Goal: Task Accomplishment & Management: Use online tool/utility

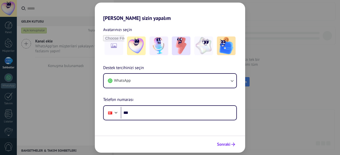
drag, startPoint x: 223, startPoint y: 136, endPoint x: 221, endPoint y: 147, distance: 10.5
click at [221, 146] on span "Sonraki" at bounding box center [223, 145] width 13 height 4
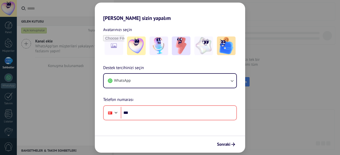
click at [63, 107] on div "Hadi Kommo'ı sizin yapalım Avatarınızı seçin Destek tercihinizi seçin WhatsApp …" at bounding box center [170, 77] width 340 height 155
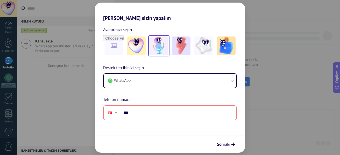
click at [159, 44] on img at bounding box center [158, 46] width 19 height 19
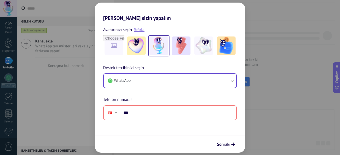
drag, startPoint x: 141, startPoint y: 96, endPoint x: 143, endPoint y: 86, distance: 10.1
click at [141, 92] on div "Destek tercihinizi seçin WhatsApp Telefon numarası Phone ***" at bounding box center [170, 93] width 150 height 56
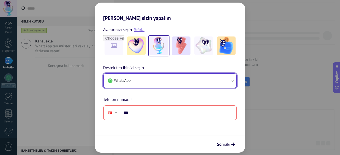
click at [143, 86] on button "WhatsApp" at bounding box center [170, 81] width 133 height 14
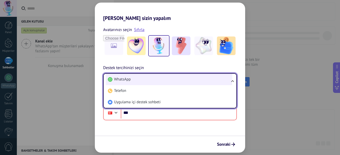
click at [134, 82] on li "WhatsApp" at bounding box center [169, 79] width 126 height 11
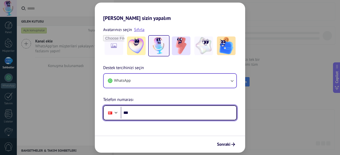
click at [153, 111] on input "***" at bounding box center [178, 113] width 115 height 12
type input "**********"
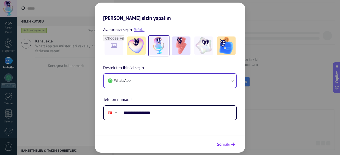
click at [225, 146] on span "Sonraki" at bounding box center [223, 145] width 13 height 4
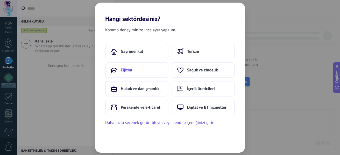
click at [140, 70] on button "Eğitim" at bounding box center [136, 70] width 63 height 16
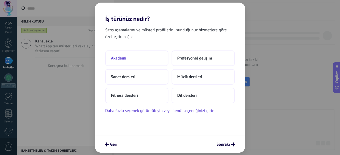
click at [140, 58] on button "Akademi" at bounding box center [136, 58] width 63 height 16
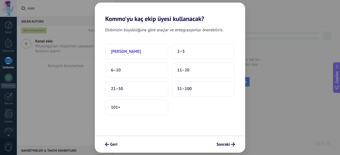
click at [139, 49] on button "Sadece ben" at bounding box center [136, 52] width 63 height 16
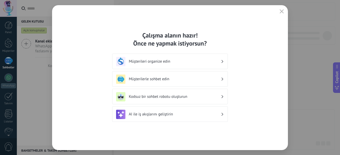
click at [173, 79] on h3 "Müşterilerle sohbet edin" at bounding box center [175, 79] width 92 height 5
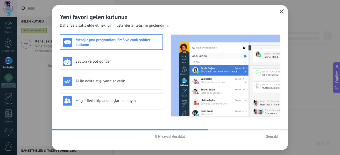
click at [282, 11] on icon "button" at bounding box center [281, 11] width 4 height 4
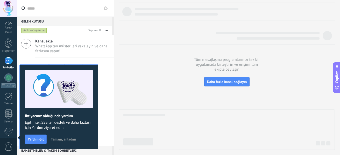
click at [117, 87] on div "Tüm mesajlaşma programlarınızı tek bir uygulamada birleştirin ve erişimi tüm ek…" at bounding box center [227, 77] width 226 height 155
click at [64, 141] on span "Tamam, anladım" at bounding box center [63, 139] width 25 height 4
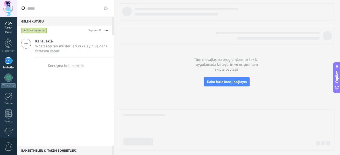
click at [8, 27] on div at bounding box center [9, 25] width 8 height 8
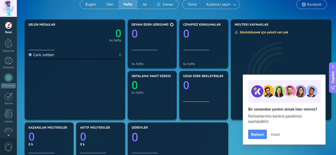
scroll to position [78, 0]
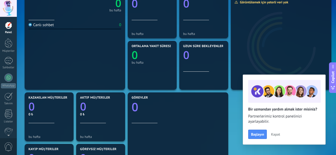
click at [274, 135] on span "Kapat" at bounding box center [275, 135] width 9 height 4
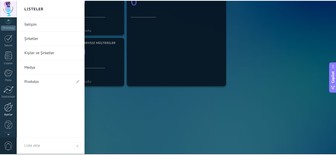
scroll to position [60, 0]
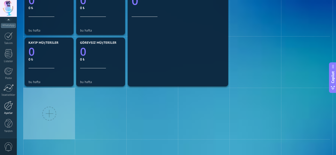
click at [9, 110] on link "Ayarlar" at bounding box center [8, 108] width 17 height 14
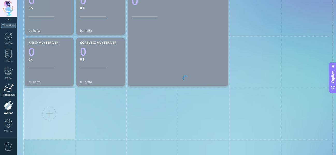
click at [9, 89] on div at bounding box center [8, 88] width 10 height 8
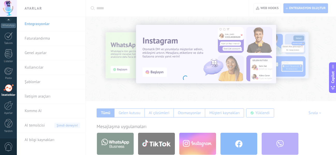
click at [174, 52] on body ".abecls-1,.abecls-2{fill-rule:evenodd}.abecls-2{fill:#fff} .abhcls-1{fill:none}…" at bounding box center [168, 77] width 336 height 155
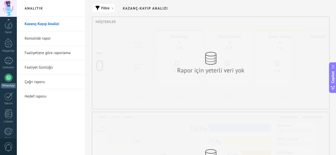
scroll to position [60, 0]
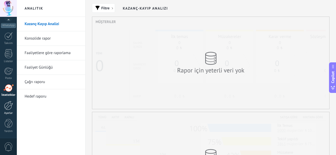
click at [9, 110] on link "Ayarlar" at bounding box center [8, 108] width 17 height 14
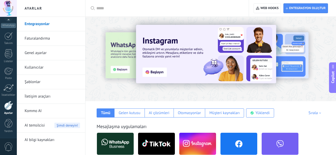
click at [156, 74] on img at bounding box center [206, 54] width 140 height 59
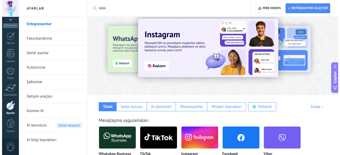
scroll to position [26, 0]
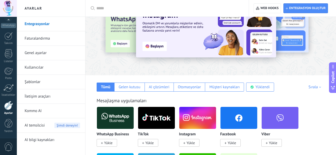
click at [191, 144] on span "Yükle" at bounding box center [190, 143] width 8 height 5
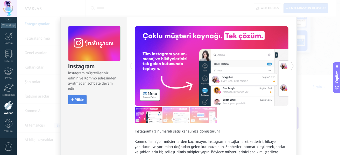
click at [80, 101] on span "Yükle" at bounding box center [79, 100] width 9 height 4
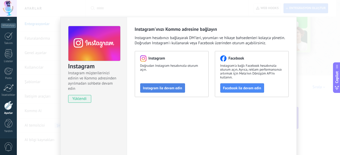
click at [156, 91] on button "Instagram ile devam edin" at bounding box center [162, 87] width 45 height 9
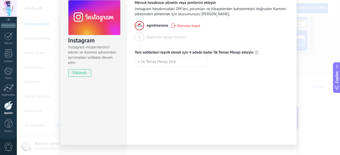
click at [303, 44] on div "Instagram Instagram müşterilerinizi edinin ve Kommo adresinden ayrılmadan sohbe…" at bounding box center [178, 77] width 323 height 155
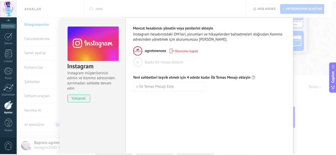
scroll to position [0, 0]
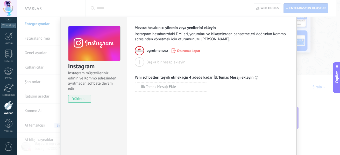
click at [317, 73] on div "Instagram Instagram müşterilerinizi edinin ve Kommo adresinden ayrılmadan sohbe…" at bounding box center [178, 77] width 323 height 155
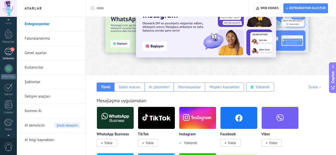
scroll to position [9, 0]
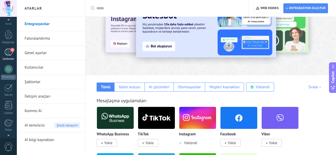
click at [9, 54] on div "1" at bounding box center [8, 52] width 8 height 8
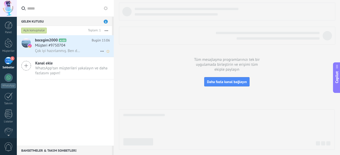
click at [75, 54] on div "bocegim2000 A100 Bugün 15:06 Müşteri #9750704 Çok iyi hazırlanmış. Ben de rica …" at bounding box center [74, 46] width 79 height 22
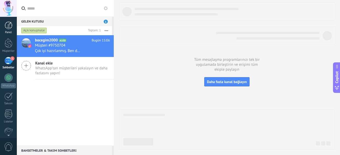
click at [8, 23] on div at bounding box center [9, 25] width 8 height 8
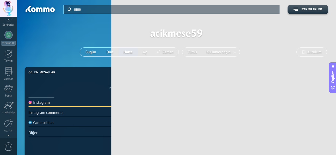
scroll to position [52, 0]
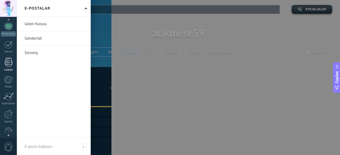
click at [9, 66] on div at bounding box center [9, 62] width 8 height 9
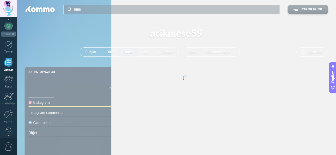
scroll to position [60, 0]
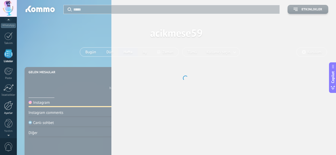
click at [9, 105] on div at bounding box center [8, 105] width 9 height 9
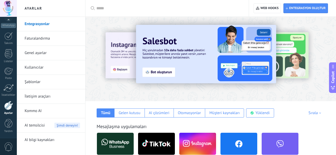
click at [48, 34] on link "Faturalandırma" at bounding box center [52, 38] width 55 height 14
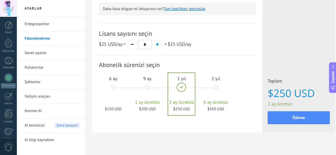
scroll to position [177, 0]
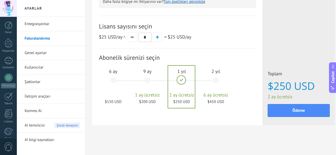
click at [114, 82] on div "6 ay $150 USD" at bounding box center [113, 82] width 28 height 37
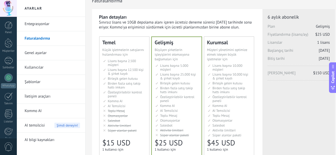
scroll to position [0, 0]
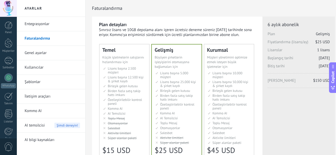
click at [42, 55] on link "Genel ayarlar" at bounding box center [52, 53] width 55 height 14
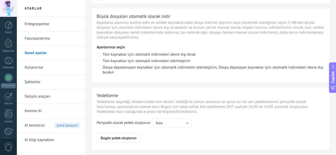
scroll to position [419, 0]
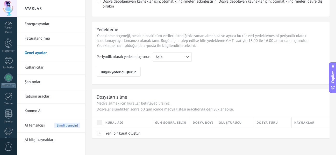
click at [32, 23] on link "Entegrasyonlar" at bounding box center [52, 24] width 55 height 14
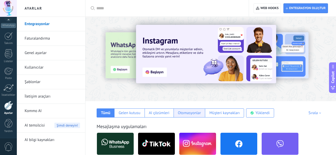
click at [186, 114] on div "Otomasyonlar" at bounding box center [189, 113] width 23 height 5
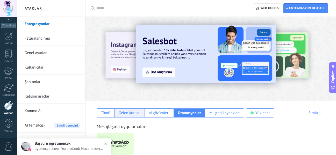
click at [121, 113] on div "Gelen kutusu" at bounding box center [130, 113] width 22 height 5
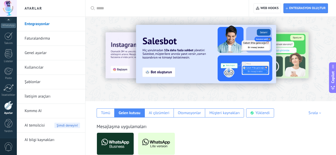
click at [187, 68] on img at bounding box center [206, 54] width 140 height 59
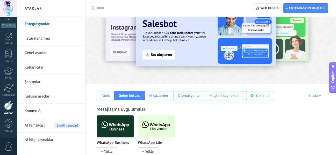
scroll to position [26, 0]
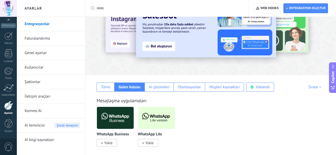
click at [161, 45] on img at bounding box center [206, 28] width 140 height 59
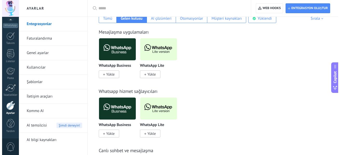
scroll to position [104, 0]
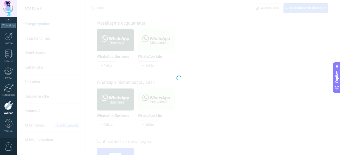
drag, startPoint x: 54, startPoint y: 125, endPoint x: 42, endPoint y: 97, distance: 30.5
click at [42, 97] on div at bounding box center [178, 77] width 323 height 155
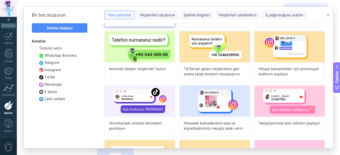
scroll to position [78, 0]
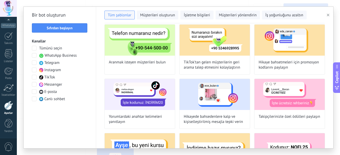
click at [34, 71] on span at bounding box center [34, 70] width 5 height 5
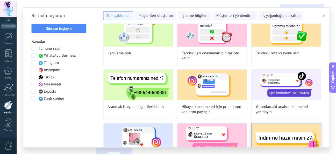
scroll to position [26, 0]
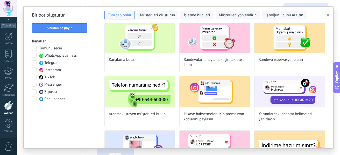
click at [9, 108] on div at bounding box center [8, 105] width 9 height 9
click at [6, 121] on div at bounding box center [9, 123] width 8 height 9
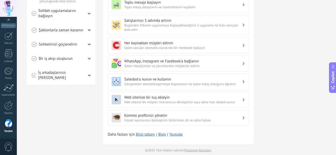
scroll to position [171, 0]
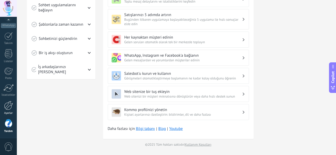
click at [8, 106] on div at bounding box center [8, 105] width 9 height 9
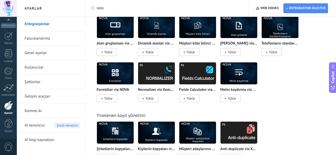
scroll to position [1695, 0]
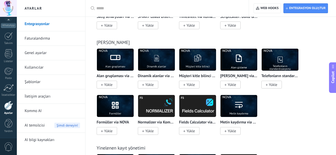
click at [42, 33] on link "Faturalandırma" at bounding box center [52, 38] width 55 height 14
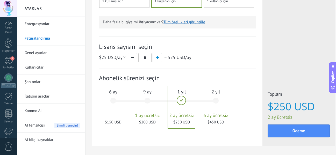
scroll to position [177, 0]
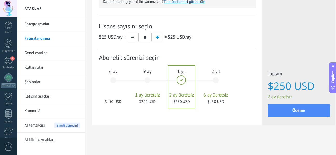
click at [42, 52] on link "Genel ayarlar" at bounding box center [52, 53] width 55 height 14
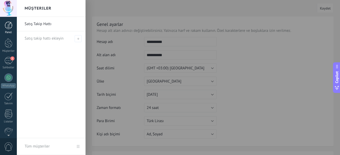
click at [9, 30] on link "Panel" at bounding box center [8, 27] width 17 height 13
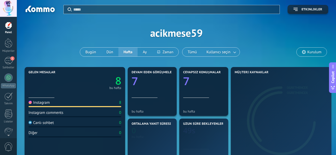
click at [86, 8] on input "text" at bounding box center [174, 9] width 203 height 5
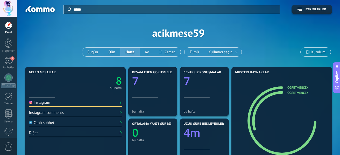
type input "*****"
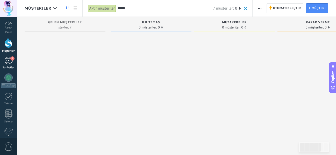
click at [4, 61] on link "1 Sohbetler" at bounding box center [8, 63] width 17 height 12
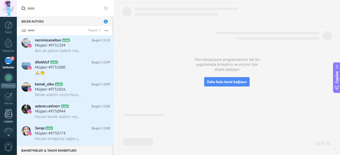
click at [7, 118] on div at bounding box center [9, 114] width 8 height 9
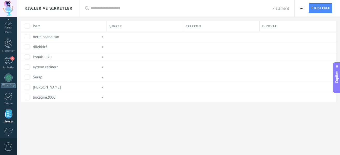
scroll to position [32, 0]
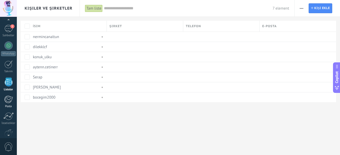
click at [7, 100] on div at bounding box center [8, 100] width 9 height 8
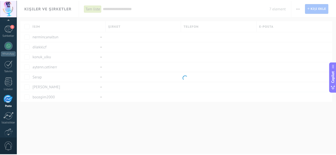
scroll to position [50, 0]
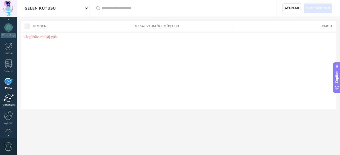
click at [8, 97] on div at bounding box center [8, 98] width 10 height 8
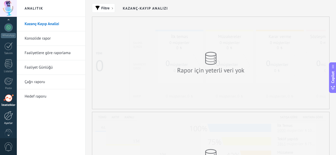
click at [3, 117] on link "Ayarlar" at bounding box center [8, 118] width 17 height 14
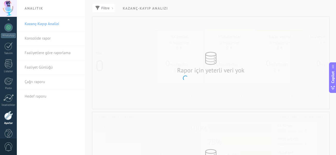
scroll to position [60, 0]
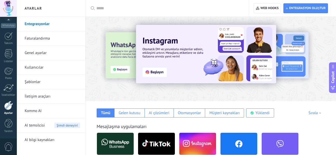
click at [155, 69] on img at bounding box center [206, 54] width 140 height 59
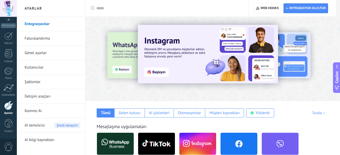
click at [154, 71] on div at bounding box center [178, 77] width 323 height 155
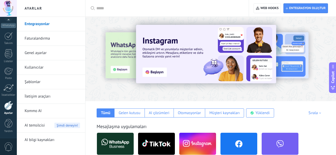
click at [154, 71] on img at bounding box center [206, 54] width 140 height 59
click at [201, 63] on img at bounding box center [206, 54] width 140 height 59
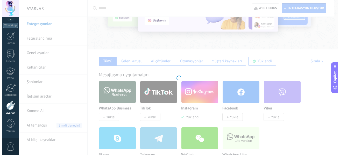
scroll to position [78, 0]
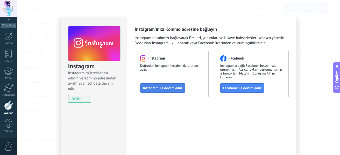
click at [160, 89] on span "Instagram ile devam edin" at bounding box center [162, 88] width 39 height 4
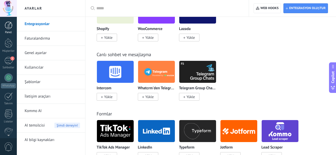
scroll to position [207, 0]
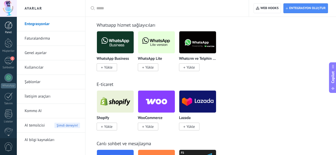
click at [11, 29] on link "Panel" at bounding box center [8, 27] width 17 height 13
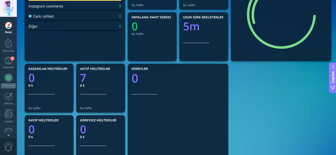
scroll to position [3, 0]
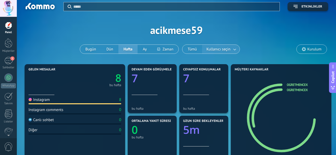
click at [214, 49] on span "Kullanıcı seçin" at bounding box center [218, 49] width 26 height 7
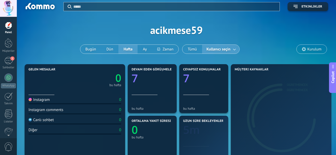
click at [313, 50] on span "Kurulum" at bounding box center [314, 49] width 14 height 4
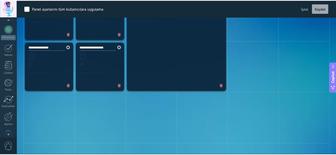
scroll to position [52, 0]
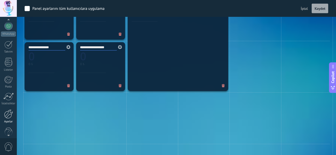
click at [7, 113] on div at bounding box center [8, 114] width 9 height 9
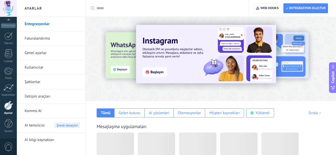
scroll to position [52, 0]
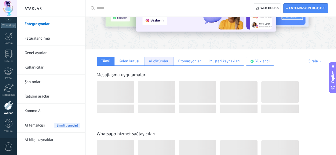
click at [168, 62] on div "AI çözümleri" at bounding box center [159, 61] width 20 height 5
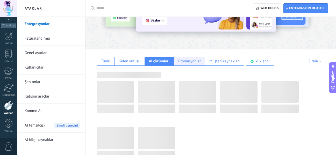
click at [193, 64] on div "Otomasyonlar" at bounding box center [189, 61] width 32 height 9
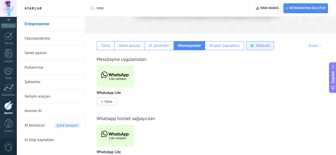
scroll to position [71, 0]
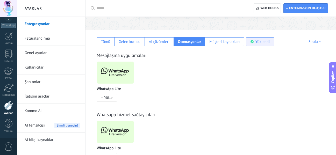
click at [253, 41] on use at bounding box center [251, 41] width 3 height 3
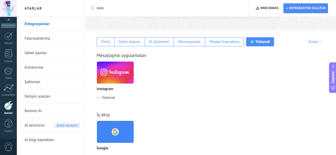
click at [132, 41] on div "Gelen kutusu" at bounding box center [130, 41] width 22 height 5
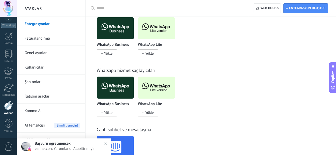
scroll to position [86, 0]
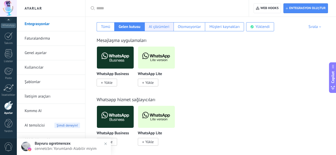
click at [162, 28] on div "AI çözümleri" at bounding box center [159, 26] width 20 height 5
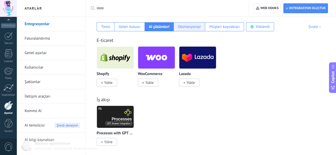
click at [176, 27] on div "Otomasyonlar" at bounding box center [189, 26] width 32 height 9
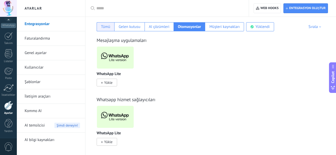
click at [108, 29] on div "Tümü" at bounding box center [105, 26] width 9 height 5
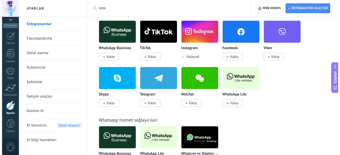
scroll to position [0, 0]
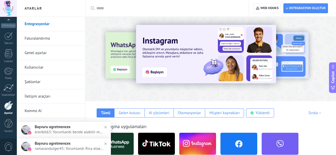
click at [148, 71] on img at bounding box center [206, 54] width 140 height 59
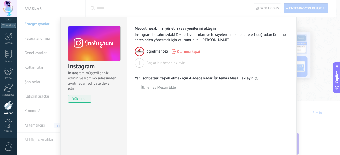
click at [145, 48] on div "ogretmencex Oturumu kapat" at bounding box center [212, 51] width 154 height 9
click at [140, 52] on img at bounding box center [139, 51] width 9 height 9
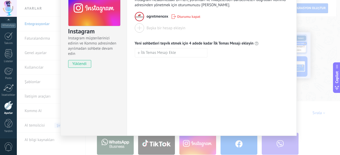
scroll to position [35, 0]
click at [170, 53] on span "İlk Temas Mesajı Ekle" at bounding box center [158, 53] width 35 height 4
click at [235, 93] on div "Mevcut hesabınızı yönetin veya yenilerini ekleyin Instagram hesabınızdaki DM'le…" at bounding box center [212, 59] width 170 height 154
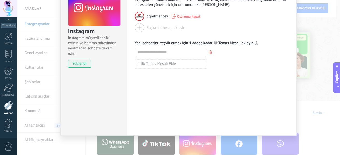
click at [321, 78] on div "Instagram Instagram müşterilerinizi edinin ve Kommo adresinden ayrılmadan sohbe…" at bounding box center [178, 77] width 323 height 155
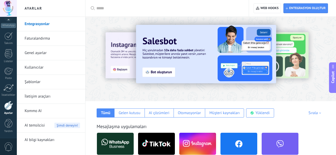
scroll to position [136, 0]
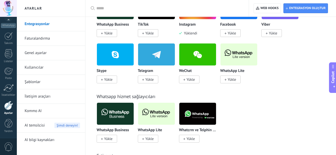
click at [332, 82] on span "Copilot" at bounding box center [332, 77] width 5 height 12
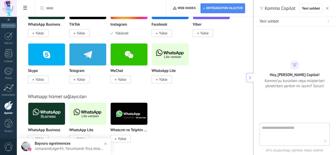
click at [297, 128] on textarea at bounding box center [291, 134] width 58 height 19
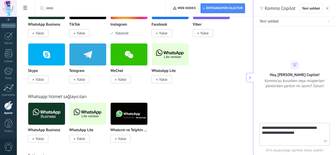
type textarea "**********"
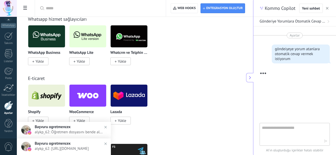
scroll to position [213, 0]
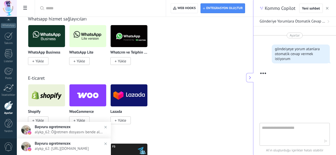
click at [105, 128] on img at bounding box center [106, 128] width 8 height 8
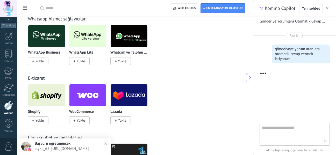
drag, startPoint x: 105, startPoint y: 145, endPoint x: 111, endPoint y: 4, distance: 141.2
click at [106, 145] on img at bounding box center [106, 144] width 8 height 8
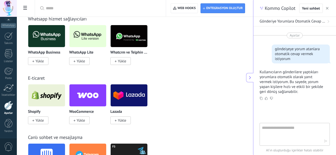
scroll to position [12, 0]
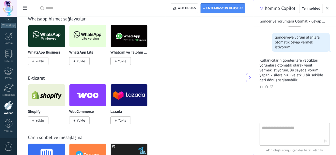
click at [289, 134] on textarea at bounding box center [291, 134] width 58 height 19
type textarea "****"
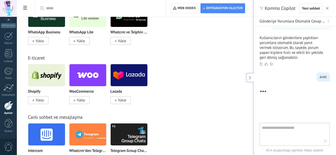
scroll to position [265, 0]
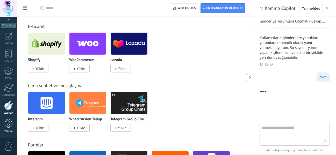
click at [6, 126] on div at bounding box center [9, 123] width 8 height 9
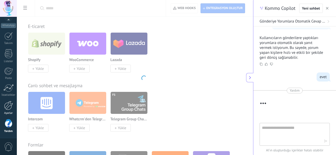
click at [9, 114] on div "Ayarlar" at bounding box center [8, 113] width 15 height 3
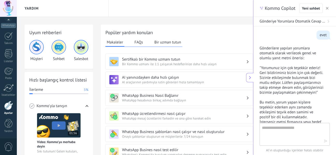
scroll to position [128, 0]
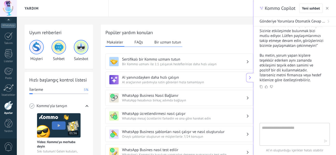
click at [329, 8] on div "Kommo Copilot Yeni sohbet" at bounding box center [294, 8] width 83 height 17
click at [327, 9] on use "button" at bounding box center [327, 8] width 3 height 3
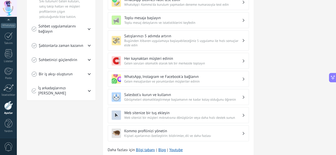
scroll to position [155, 0]
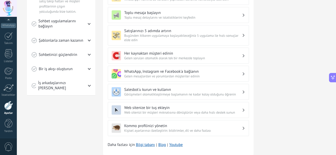
click at [197, 91] on h3 "Salesbot'u kurun ve kullanın" at bounding box center [183, 89] width 118 height 5
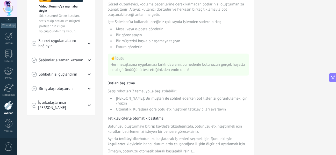
scroll to position [104, 0]
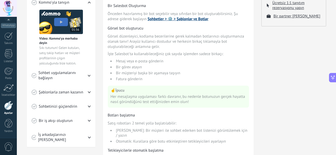
click at [156, 19] on link "Sohbetler > ⚙️ > Şablonlar ve Botlar" at bounding box center [178, 19] width 61 height 5
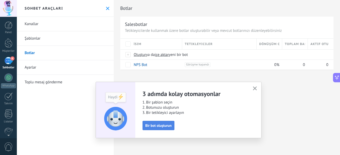
click at [157, 123] on button "Bir bot oluşturun" at bounding box center [158, 125] width 32 height 9
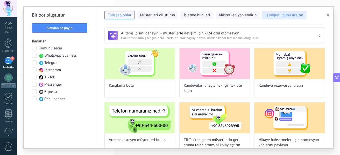
click at [272, 18] on button "İş yoğunluğunu azaltın" at bounding box center [284, 15] width 45 height 9
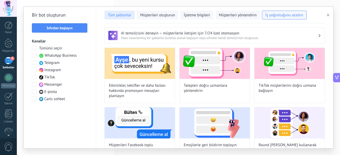
click at [120, 16] on span "Tüm şablonlar" at bounding box center [120, 15] width 24 height 5
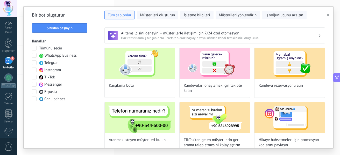
click at [37, 69] on div at bounding box center [34, 70] width 5 height 5
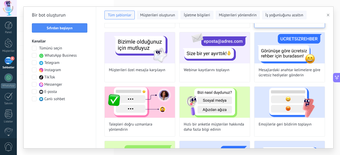
scroll to position [104, 0]
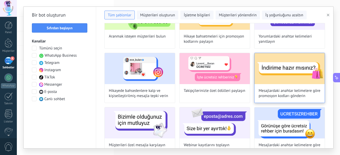
click at [290, 89] on span "Mesajlardaki anahtar kelimelere göre promosyon kodları gönderin" at bounding box center [289, 93] width 62 height 10
type input "**********"
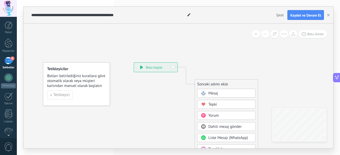
click at [138, 68] on div "**********" at bounding box center [155, 67] width 43 height 9
click at [140, 67] on div "**********" at bounding box center [155, 67] width 43 height 9
click at [57, 90] on div "Tetikleyiciler Botları belirlediğiniz kurallara göre otomatik olarak veya müşte…" at bounding box center [76, 83] width 67 height 43
click at [57, 92] on button "Tetikleyici" at bounding box center [60, 94] width 26 height 9
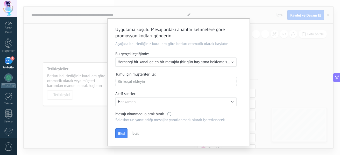
click at [185, 63] on span "Herhangi bir kanal gelen bir mesajda (bir gün başlatma bekleme süresi)" at bounding box center [177, 62] width 118 height 5
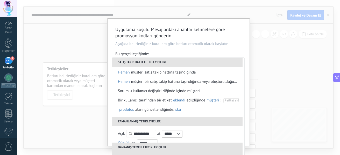
scroll to position [0, 0]
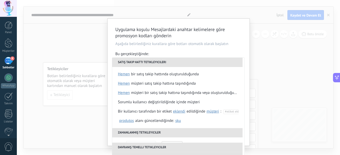
click at [181, 44] on p "Aşağıda belirlediğiniz kurallara göre botları otomatik olarak başlatın" at bounding box center [178, 43] width 126 height 5
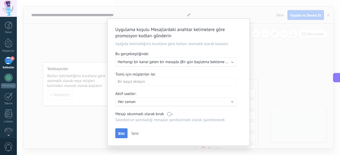
click at [123, 136] on button "Bitti" at bounding box center [121, 133] width 12 height 10
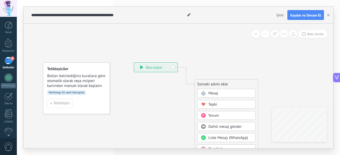
click at [205, 93] on rect at bounding box center [203, 93] width 5 height 5
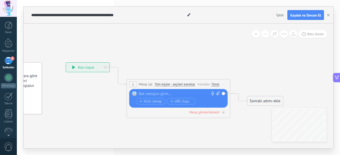
click at [151, 94] on div at bounding box center [177, 93] width 77 height 5
paste div
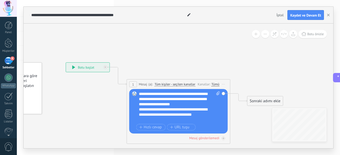
click at [169, 107] on div "**********" at bounding box center [179, 106] width 81 height 31
click at [194, 63] on icon at bounding box center [170, 87] width 468 height 308
click at [249, 100] on div "Sonraki adımı ekle" at bounding box center [264, 101] width 35 height 9
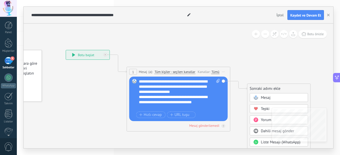
click at [249, 53] on icon at bounding box center [170, 75] width 468 height 308
click at [211, 127] on div "Mesaj gönderilemedi" at bounding box center [204, 126] width 30 height 4
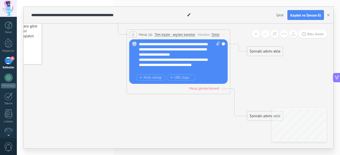
click at [255, 116] on div "Sonraki adımı ekle" at bounding box center [264, 116] width 35 height 9
click at [199, 120] on icon at bounding box center [170, 66] width 468 height 367
click at [291, 18] on button "Kaydet ve Devam Et" at bounding box center [305, 15] width 37 height 10
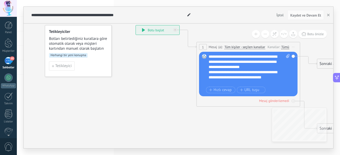
click at [74, 54] on span "Herhangi bir yeni konuşma" at bounding box center [68, 55] width 39 height 5
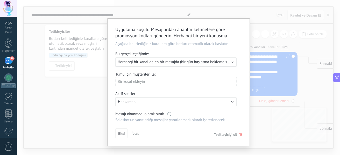
click at [155, 80] on div "Bir koşul ekleyin" at bounding box center [175, 81] width 121 height 9
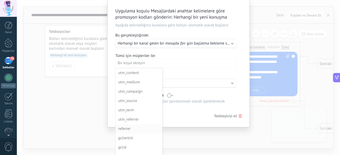
scroll to position [25, 0]
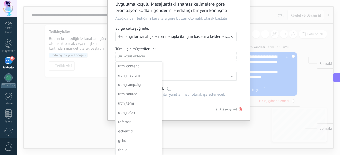
click at [190, 108] on div at bounding box center [178, 56] width 142 height 127
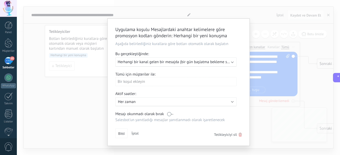
scroll to position [0, 0]
click at [224, 136] on span "Tetikleyiciyi sil" at bounding box center [225, 134] width 23 height 5
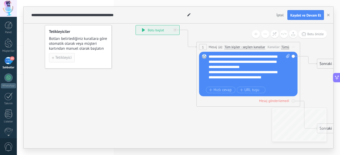
click at [65, 56] on span "Tetikleyici" at bounding box center [63, 58] width 17 height 4
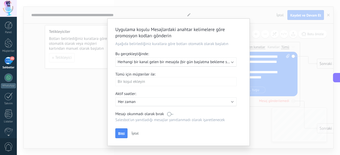
click at [291, 20] on div "Uygulama koşulu Mesajlardaki anahtar kelimelere göre promosyon kodları gönderin…" at bounding box center [178, 77] width 323 height 155
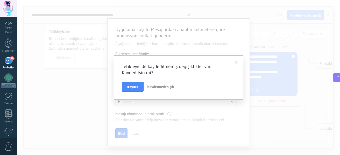
click at [297, 13] on div "Tetikleyicide kaydedilmemiş değişiklikler var. Kaydedilsin mi? Kaydet Kaydetmed…" at bounding box center [178, 77] width 323 height 155
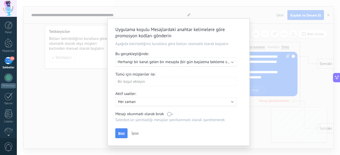
click at [134, 135] on span "İptal" at bounding box center [134, 133] width 7 height 5
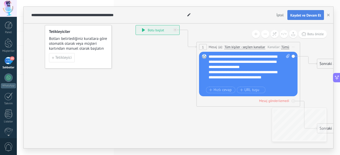
click at [302, 17] on span "Kaydet ve Devam Et" at bounding box center [305, 15] width 31 height 4
click at [57, 59] on span "Tetikleyici" at bounding box center [63, 58] width 17 height 4
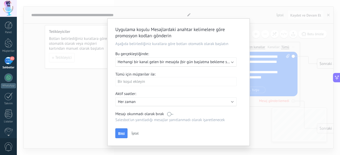
click at [153, 59] on div "Uygula: Herhangi bir kanal gelen bir mesajda (bir gün başlatma bekleme süresi)" at bounding box center [175, 61] width 121 height 9
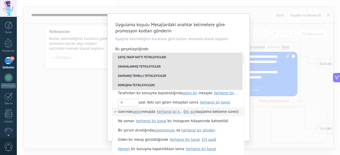
scroll to position [6, 0]
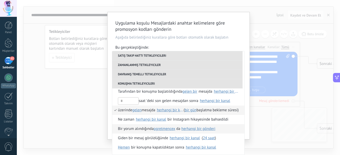
click at [168, 129] on span "ogretmencex" at bounding box center [164, 128] width 21 height 9
drag, startPoint x: 208, startPoint y: 125, endPoint x: 203, endPoint y: 130, distance: 6.8
click at [203, 130] on span "herhangi bir gönderi" at bounding box center [198, 128] width 34 height 5
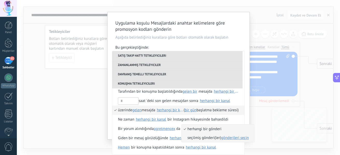
click at [239, 136] on span "gönderileri seçin" at bounding box center [235, 137] width 28 height 5
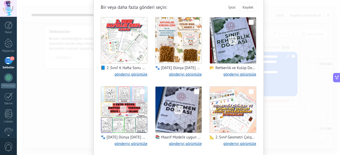
scroll to position [26, 0]
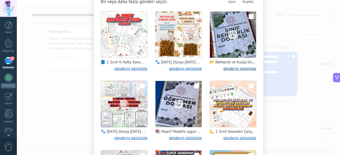
click at [238, 67] on link "gönderiyi görüntüle" at bounding box center [239, 68] width 33 height 5
click at [234, 36] on use at bounding box center [232, 35] width 9 height 9
click at [247, 3] on span "Kaydet" at bounding box center [247, 2] width 11 height 4
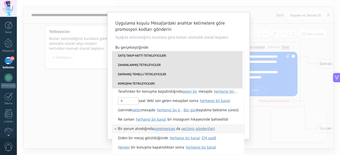
scroll to position [0, 0]
drag, startPoint x: 257, startPoint y: 124, endPoint x: 258, endPoint y: 100, distance: 23.8
click at [258, 100] on div "Uygulama koşulu Mesajlardaki anahtar kelimelere göre promosyon kodları gönderin…" at bounding box center [178, 77] width 323 height 155
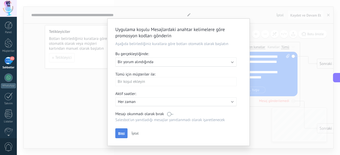
click at [118, 132] on span "Bitti" at bounding box center [121, 134] width 6 height 4
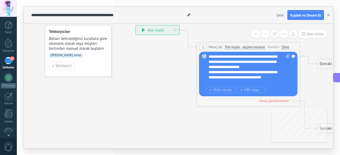
click at [66, 66] on span "Tetikleyici" at bounding box center [63, 66] width 17 height 4
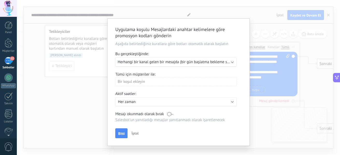
click at [147, 64] on div "Uygula: Herhangi bir kanal gelen bir mesajda (bir gün başlatma bekleme süresi)" at bounding box center [175, 61] width 121 height 9
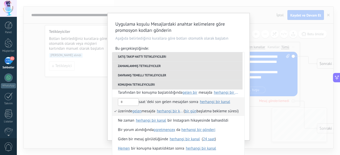
scroll to position [6, 0]
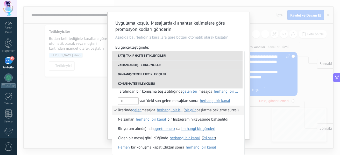
click at [70, 105] on div "Uygulama koşulu Mesajlardaki anahtar kelimelere göre promosyon kodları gönderin…" at bounding box center [178, 77] width 323 height 155
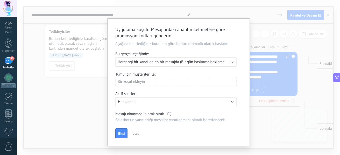
scroll to position [0, 0]
click at [71, 103] on div "Uygulama koşulu Mesajlardaki anahtar kelimelere göre promosyon kodları gönderin…" at bounding box center [178, 77] width 323 height 155
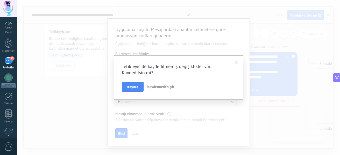
click at [72, 102] on div "Tetikleyicide kaydedilmemiş değişiklikler var. Kaydedilsin mi? Kaydet Kaydetmed…" at bounding box center [178, 77] width 323 height 155
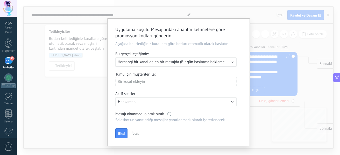
click at [88, 98] on div "Uygulama koşulu Mesajlardaki anahtar kelimelere göre promosyon kodları gönderin…" at bounding box center [178, 77] width 323 height 155
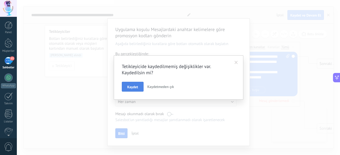
click at [128, 89] on button "Kaydet" at bounding box center [133, 87] width 22 height 10
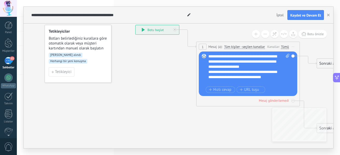
click at [127, 55] on icon at bounding box center [240, 78] width 468 height 367
drag, startPoint x: 127, startPoint y: 55, endPoint x: 122, endPoint y: 60, distance: 7.2
click at [122, 60] on icon at bounding box center [240, 78] width 468 height 367
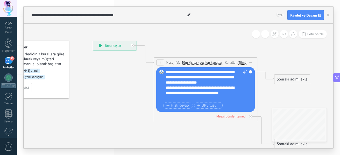
drag, startPoint x: 184, startPoint y: 91, endPoint x: 142, endPoint y: 107, distance: 45.3
click at [142, 107] on icon at bounding box center [197, 94] width 468 height 367
click at [251, 34] on div "Botu önizle" at bounding box center [288, 34] width 76 height 8
click at [295, 33] on button at bounding box center [293, 34] width 8 height 8
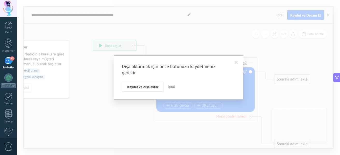
drag, startPoint x: 228, startPoint y: 63, endPoint x: 230, endPoint y: 62, distance: 2.7
click at [228, 63] on div "Dışa aktarmak için önce botunuzu kaydetmeniz gerekir Kaydet ve dışa aktar İptal" at bounding box center [178, 77] width 129 height 44
click at [232, 62] on span at bounding box center [236, 62] width 9 height 9
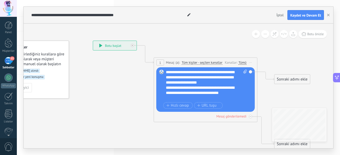
click at [252, 33] on button at bounding box center [256, 34] width 8 height 8
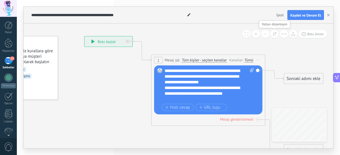
click at [272, 35] on icon at bounding box center [274, 34] width 4 height 4
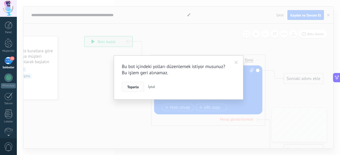
click at [132, 90] on button "Toparla" at bounding box center [133, 87] width 22 height 10
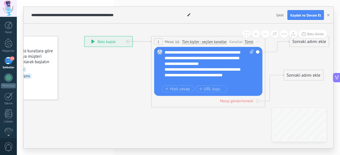
click at [214, 43] on span "Tüm kişiler - seçilen kanallar" at bounding box center [204, 42] width 45 height 5
click at [214, 43] on button "Tüm kişiler - seçilen kanallar" at bounding box center [214, 42] width 71 height 10
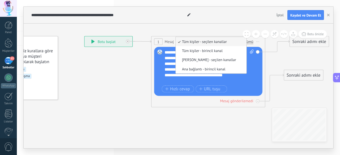
click at [214, 43] on span "Tüm kişiler - seçilen kanallar" at bounding box center [210, 41] width 69 height 5
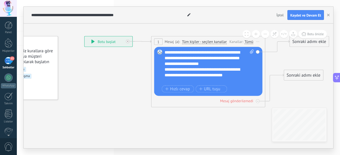
click at [244, 41] on div "Kanallar:" at bounding box center [236, 41] width 15 height 5
click at [312, 32] on span "Botu önizle" at bounding box center [315, 34] width 16 height 4
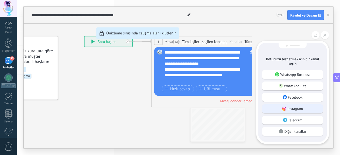
click at [301, 109] on p "Instagram" at bounding box center [295, 108] width 16 height 5
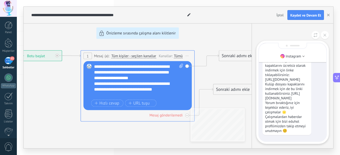
scroll to position [-49, 0]
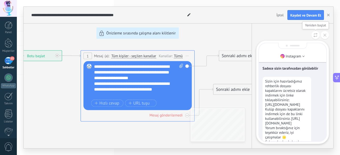
click at [316, 37] on icon at bounding box center [315, 35] width 4 height 4
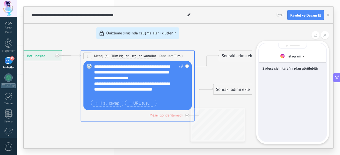
drag, startPoint x: 66, startPoint y: 86, endPoint x: 106, endPoint y: 93, distance: 41.4
click at [106, 93] on div "**********" at bounding box center [178, 78] width 309 height 142
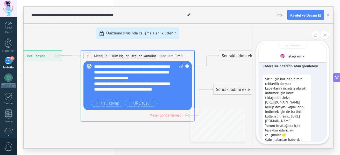
scroll to position [-49, 0]
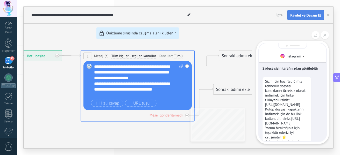
click at [306, 15] on span "Kaydet ve Devam Et" at bounding box center [305, 15] width 31 height 4
click at [326, 14] on button "button" at bounding box center [328, 15] width 8 height 10
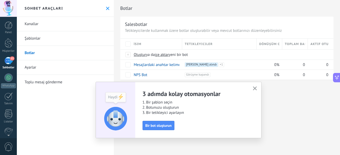
click at [253, 88] on icon "button" at bounding box center [255, 88] width 4 height 4
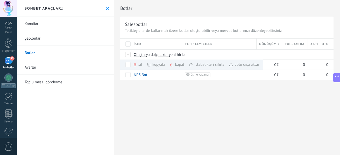
click at [252, 93] on div "Botlar Salesbotlar Tetikleyicilerde kullanmak üzere botlar oluşturabilir veya m…" at bounding box center [227, 77] width 226 height 155
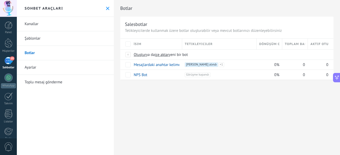
scroll to position [128, 0]
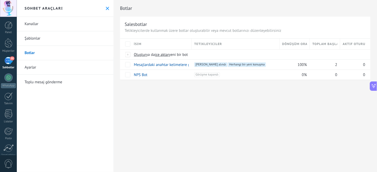
scroll to position [118, 0]
click at [174, 64] on link "Mesajlardaki anahtar kelimelere göre promosyon kodları gönderin" at bounding box center [188, 64] width 109 height 5
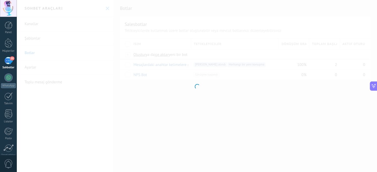
type input "**********"
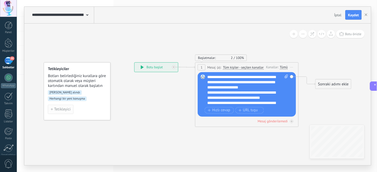
click at [67, 110] on span "Tetikleyici" at bounding box center [62, 110] width 17 height 4
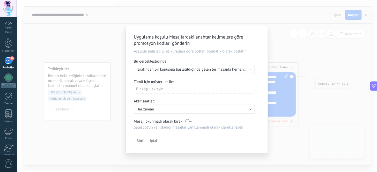
click at [190, 72] on span "Tarafından bir konuşma başlatıldığında gelen bir mesajda herhangi bir kanal" at bounding box center [199, 69] width 126 height 5
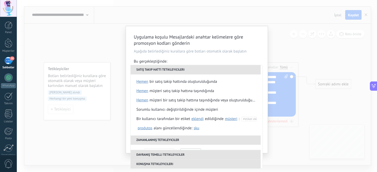
click at [169, 68] on li "Satış takip hattı tetikleyicileri" at bounding box center [196, 69] width 130 height 9
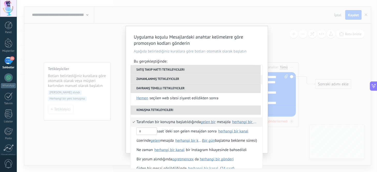
scroll to position [131, 0]
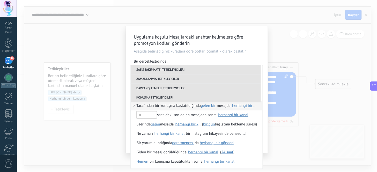
click at [100, 138] on div "Uygulama koşulu Mesajlardaki anahtar kelimelere göre promosyon kodları gönderin…" at bounding box center [197, 86] width 360 height 172
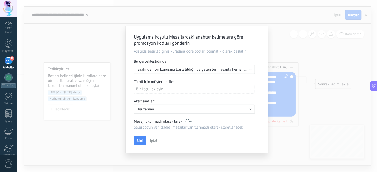
click at [154, 141] on span "İptal" at bounding box center [153, 140] width 7 height 5
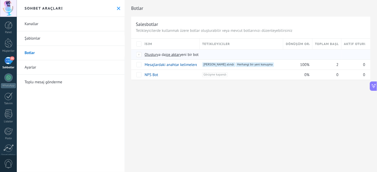
click at [139, 55] on div at bounding box center [139, 54] width 6 height 5
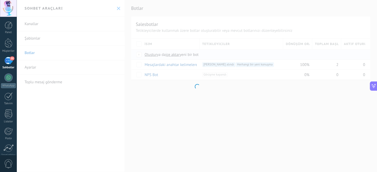
scroll to position [118, 0]
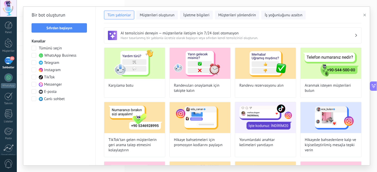
click at [35, 69] on span at bounding box center [34, 70] width 5 height 5
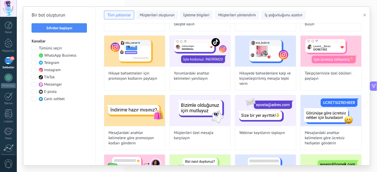
scroll to position [57, 0]
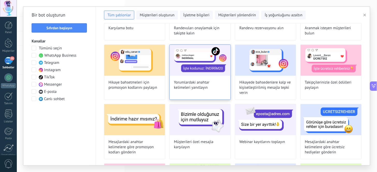
click at [197, 82] on span "Yorumlardaki anahtar kelimeleri yanıtlayın" at bounding box center [200, 85] width 53 height 10
type input "**********"
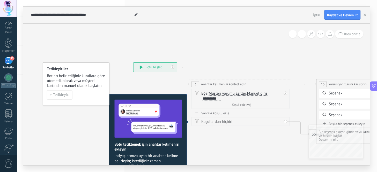
click at [252, 21] on div "**********" at bounding box center [171, 15] width 282 height 17
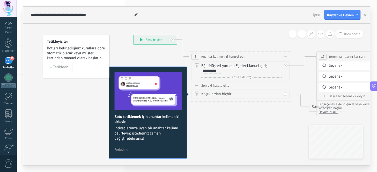
click at [122, 149] on span "Anladım" at bounding box center [121, 150] width 13 height 4
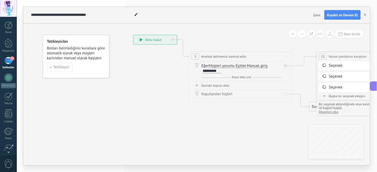
click at [86, 52] on span "Botları belirlediğiniz kurallara göre otomatik olarak veya müşteri kartından ma…" at bounding box center [76, 53] width 59 height 15
click at [64, 68] on span "Tetikleyici" at bounding box center [61, 68] width 17 height 4
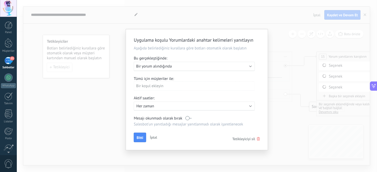
click at [185, 69] on div "Uygula: Bir yorum alındığında" at bounding box center [192, 66] width 112 height 5
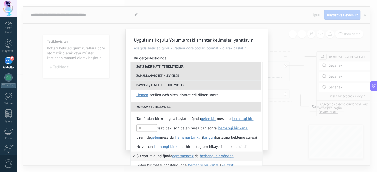
scroll to position [131, 0]
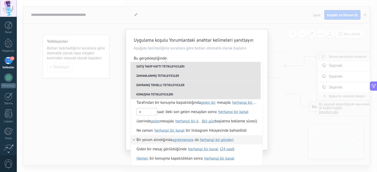
click at [221, 141] on span "herhangi bir gönderi" at bounding box center [217, 139] width 34 height 5
click at [257, 150] on span "gönderileri seçin" at bounding box center [255, 149] width 28 height 5
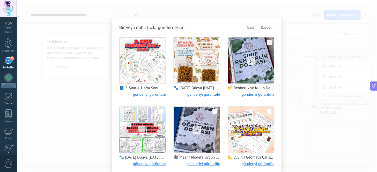
click at [269, 41] on span at bounding box center [269, 42] width 5 height 5
click at [271, 24] on button "Kaydet" at bounding box center [266, 27] width 17 height 9
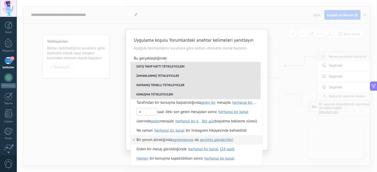
click at [221, 140] on span "seçilmiş gönderi(ler)" at bounding box center [217, 139] width 34 height 5
click at [247, 150] on span "1 seçildi" at bounding box center [248, 149] width 14 height 5
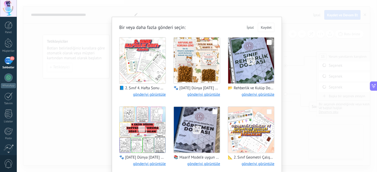
click at [214, 110] on span at bounding box center [215, 111] width 5 height 5
click at [264, 26] on span "Kaydet" at bounding box center [266, 28] width 11 height 4
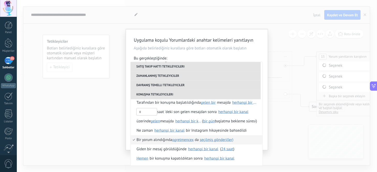
click at [291, 122] on div "**********" at bounding box center [197, 86] width 360 height 172
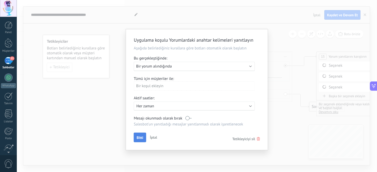
click at [140, 139] on span "Bitti" at bounding box center [140, 138] width 6 height 4
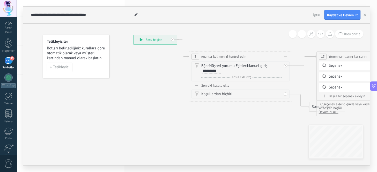
click at [214, 93] on div "Koşullardan hiçbiri" at bounding box center [241, 94] width 81 height 5
click at [287, 76] on div "Eğer Müşteri yorumu Müşteri mesajı Müşteri yorumu Müşteri Aktif sohbet kodu Akt…" at bounding box center [241, 71] width 98 height 20
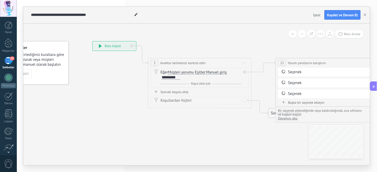
drag, startPoint x: 293, startPoint y: 90, endPoint x: 221, endPoint y: 89, distance: 72.2
click at [207, 74] on span "Manuel giriş" at bounding box center [215, 72] width 20 height 4
click at [207, 74] on button "Manuel giriş" at bounding box center [234, 72] width 65 height 9
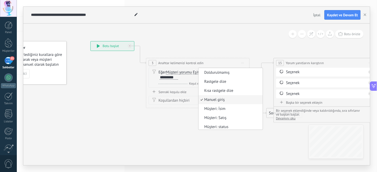
scroll to position [1, 0]
click at [182, 81] on div "Eğer Müşteri yorumu Müşteri mesajı Müşteri yorumu Müşteri Aktif sohbet kodu Akt…" at bounding box center [199, 78] width 81 height 17
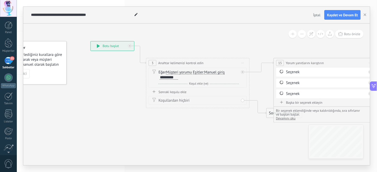
drag, startPoint x: 180, startPoint y: 77, endPoint x: 162, endPoint y: 72, distance: 18.2
click at [162, 72] on div "Eğer Müşteri yorumu Müşteri mesajı Müşteri yorumu Müşteri Aktif sohbet kodu Akt…" at bounding box center [199, 75] width 81 height 10
click at [174, 63] on span "Anahtar kelimenizi kontrol edin" at bounding box center [180, 63] width 45 height 5
click at [244, 73] on div at bounding box center [242, 71] width 3 height 3
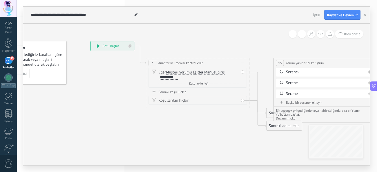
click at [242, 73] on div "Eğer Müşteri yorumu Müşteri mesajı Müşteri yorumu Müşteri Aktif sohbet kodu Akt…" at bounding box center [198, 78] width 98 height 20
drag, startPoint x: 208, startPoint y: 131, endPoint x: 207, endPoint y: 129, distance: 2.7
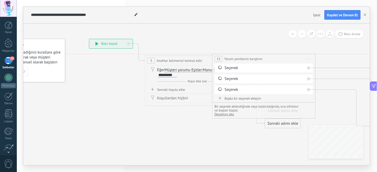
drag, startPoint x: 351, startPoint y: 64, endPoint x: 291, endPoint y: 61, distance: 59.4
click at [291, 61] on div "**********" at bounding box center [264, 59] width 103 height 10
click at [311, 56] on span "Önizlemeye buradan başlayın Yeniden Adlandır Yinele Sil" at bounding box center [309, 59] width 8 height 8
click at [316, 91] on div "Sil" at bounding box center [337, 92] width 61 height 9
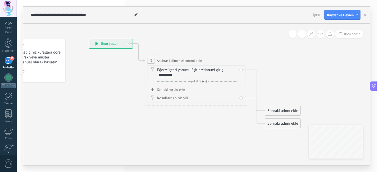
click at [241, 62] on span "Önizlemeye buradan başlayın Yeniden Adlandır Yinele Sil" at bounding box center [241, 61] width 8 height 8
click at [256, 93] on div "Sil" at bounding box center [269, 94] width 61 height 9
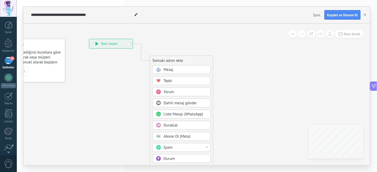
click at [293, 34] on span at bounding box center [292, 34] width 3 height 0
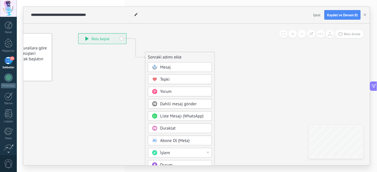
click at [176, 93] on div "Yorum" at bounding box center [184, 92] width 48 height 6
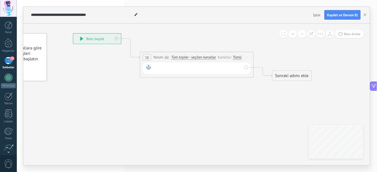
click at [171, 69] on div at bounding box center [198, 68] width 89 height 8
paste div
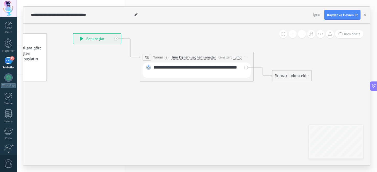
click at [299, 76] on div "Sonraki adımı ekle" at bounding box center [292, 75] width 39 height 9
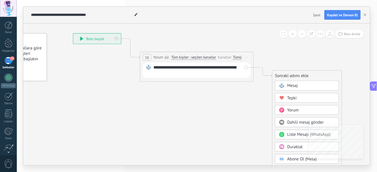
click at [298, 87] on span "Mesaj" at bounding box center [293, 85] width 11 height 5
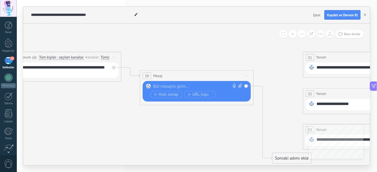
click at [177, 88] on div at bounding box center [196, 87] width 85 height 6
paste div
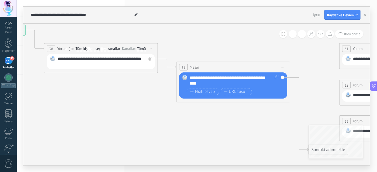
drag, startPoint x: 88, startPoint y: 90, endPoint x: 125, endPoint y: 95, distance: 36.9
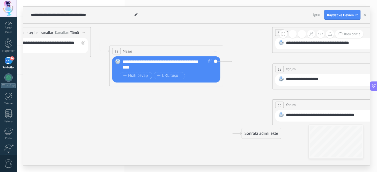
drag, startPoint x: 229, startPoint y: 122, endPoint x: 154, endPoint y: 107, distance: 76.4
click at [154, 106] on icon at bounding box center [332, 74] width 1128 height 416
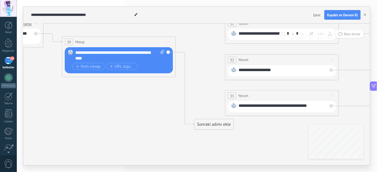
click at [215, 125] on div "Sonraki adımı ekle" at bounding box center [214, 124] width 39 height 9
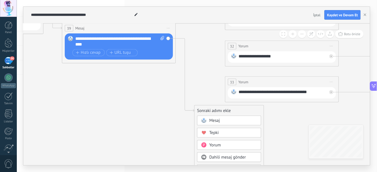
click at [223, 121] on div "Mesaj" at bounding box center [234, 121] width 48 height 6
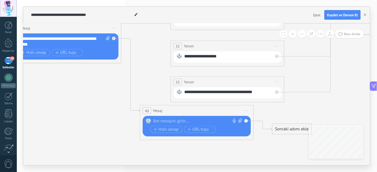
click at [185, 122] on div at bounding box center [196, 122] width 85 height 6
paste div
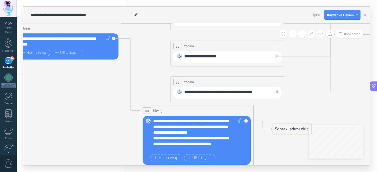
click at [100, 115] on icon at bounding box center [230, 62] width 1128 height 439
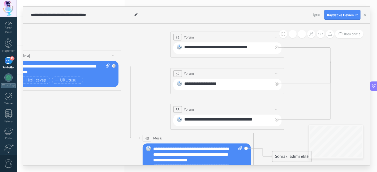
click at [162, 77] on icon at bounding box center [230, 90] width 1128 height 439
click at [278, 37] on icon at bounding box center [277, 37] width 3 height 1
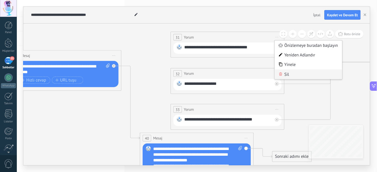
click at [297, 77] on div "Sil" at bounding box center [309, 74] width 68 height 10
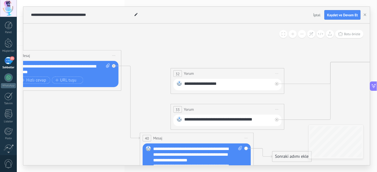
click at [276, 72] on span "Önizlemeye buradan başlayın Yeniden Adlandır Yinele Sil" at bounding box center [277, 73] width 9 height 8
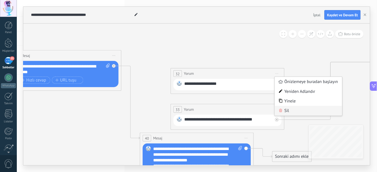
click at [286, 110] on div "Sil" at bounding box center [309, 111] width 68 height 10
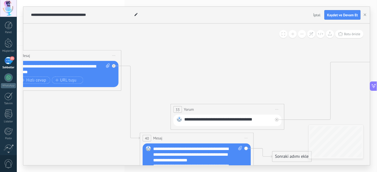
click at [280, 108] on span "Önizlemeye buradan başlayın Yeniden Adlandır Yinele Sil" at bounding box center [277, 109] width 9 height 8
click at [288, 145] on div "Sil" at bounding box center [309, 147] width 68 height 10
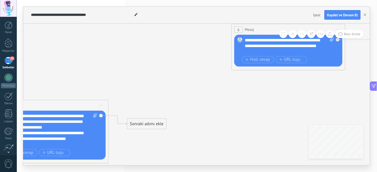
drag, startPoint x: 268, startPoint y: 112, endPoint x: 130, endPoint y: 88, distance: 140.2
click at [130, 88] on icon at bounding box center [84, 57] width 1128 height 439
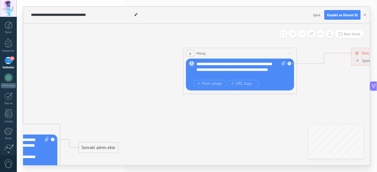
drag, startPoint x: 244, startPoint y: 87, endPoint x: 253, endPoint y: 89, distance: 9.2
click at [206, 125] on icon at bounding box center [36, 96] width 1128 height 468
drag, startPoint x: 253, startPoint y: 89, endPoint x: 210, endPoint y: 133, distance: 61.5
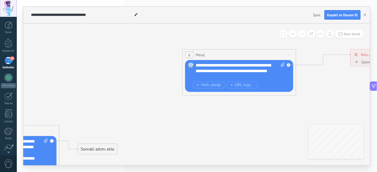
click at [292, 53] on span "Önizlemeye buradan başlayın Yeniden Adlandır Yinele Sil" at bounding box center [289, 54] width 9 height 8
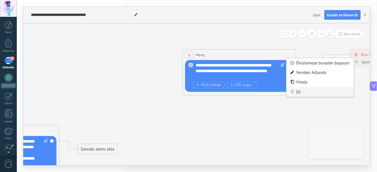
click at [306, 92] on div "Sil" at bounding box center [321, 92] width 68 height 10
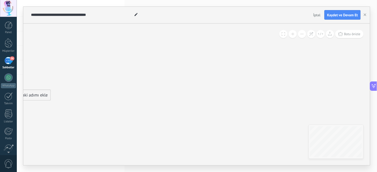
drag, startPoint x: 304, startPoint y: 87, endPoint x: 200, endPoint y: 91, distance: 104.9
click at [242, 19] on div "**********" at bounding box center [196, 86] width 347 height 159
drag, startPoint x: 200, startPoint y: 91, endPoint x: 265, endPoint y: 48, distance: 78.8
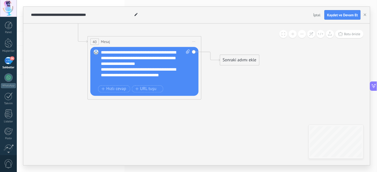
drag, startPoint x: 202, startPoint y: 79, endPoint x: 352, endPoint y: 101, distance: 151.0
click at [352, 101] on icon at bounding box center [177, 8] width 1128 height 468
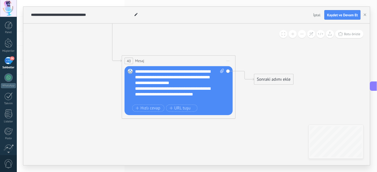
drag, startPoint x: 254, startPoint y: 119, endPoint x: 287, endPoint y: 139, distance: 38.4
click at [287, 139] on icon at bounding box center [212, 27] width 1128 height 468
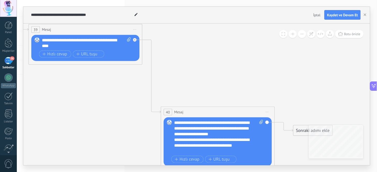
drag, startPoint x: 77, startPoint y: 74, endPoint x: 155, endPoint y: 117, distance: 89.7
click at [110, 121] on icon at bounding box center [251, 78] width 1128 height 468
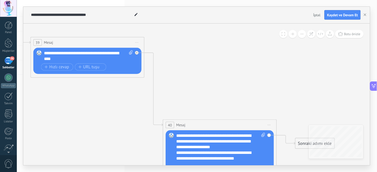
drag, startPoint x: 154, startPoint y: 110, endPoint x: 156, endPoint y: 125, distance: 15.5
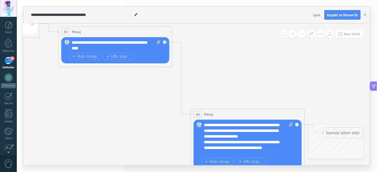
drag, startPoint x: 125, startPoint y: 97, endPoint x: 216, endPoint y: 159, distance: 110.4
click at [219, 160] on icon at bounding box center [281, 81] width 1128 height 468
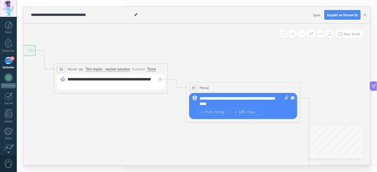
drag, startPoint x: 82, startPoint y: 114, endPoint x: 306, endPoint y: 102, distance: 223.5
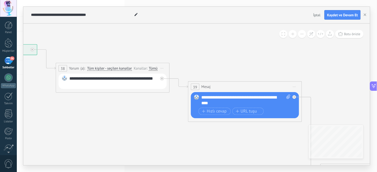
click at [291, 86] on span "Önizlemeye buradan başlayın Yeniden Adlandır Yinele Sil" at bounding box center [294, 87] width 9 height 8
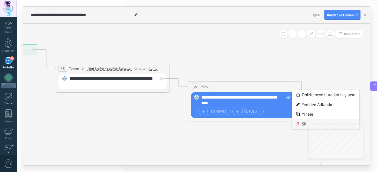
click at [312, 124] on div "Sil" at bounding box center [327, 124] width 68 height 10
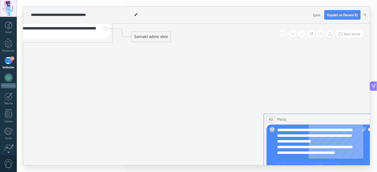
drag, startPoint x: 270, startPoint y: 96, endPoint x: 229, endPoint y: 61, distance: 53.8
click at [228, 59] on icon at bounding box center [180, 86] width 780 height 468
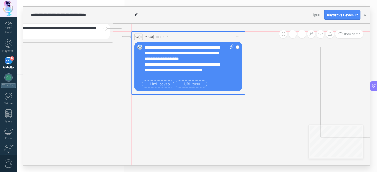
drag, startPoint x: 293, startPoint y: 117, endPoint x: 162, endPoint y: 37, distance: 153.4
click at [162, 37] on div "40 Mesaj ***** (a): Tüm kişiler - seçilen kanallar Tüm kişiler - seçilen kanall…" at bounding box center [188, 37] width 113 height 11
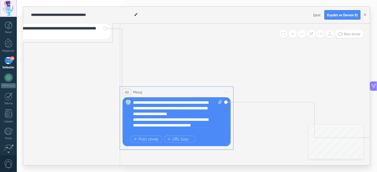
drag, startPoint x: 201, startPoint y: 35, endPoint x: 222, endPoint y: 87, distance: 55.1
click at [222, 87] on div "40 Mesaj ***** (a): Tüm kişiler - seçilen kanallar Tüm kişiler - seçilen kanall…" at bounding box center [176, 92] width 113 height 11
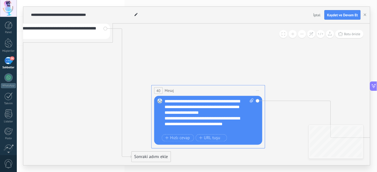
click at [120, 94] on icon at bounding box center [180, 71] width 780 height 439
click at [121, 95] on icon at bounding box center [122, 92] width 19 height 129
click at [121, 95] on icon at bounding box center [180, 71] width 780 height 439
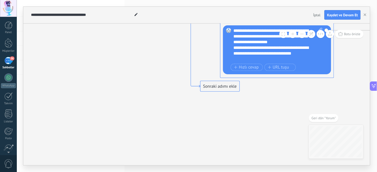
drag, startPoint x: 177, startPoint y: 92, endPoint x: 192, endPoint y: 88, distance: 15.8
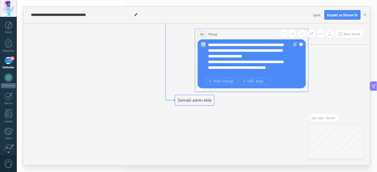
drag, startPoint x: 195, startPoint y: 90, endPoint x: 167, endPoint y: 105, distance: 31.5
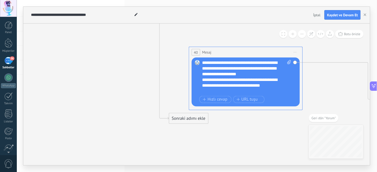
click at [296, 51] on span "Önizlemeye buradan başlayın Yeniden Adlandır Yinele Sil" at bounding box center [295, 52] width 9 height 8
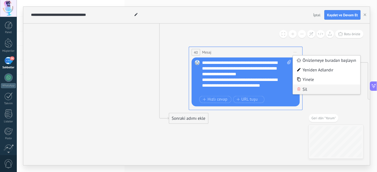
click at [305, 88] on div "Sil" at bounding box center [327, 89] width 68 height 10
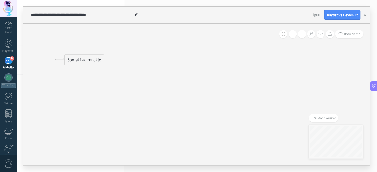
drag, startPoint x: 239, startPoint y: 85, endPoint x: 135, endPoint y: 31, distance: 117.7
drag, startPoint x: 241, startPoint y: 90, endPoint x: 318, endPoint y: 100, distance: 77.8
click at [126, 59] on div "Sonraki adımı ekle" at bounding box center [121, 59] width 39 height 9
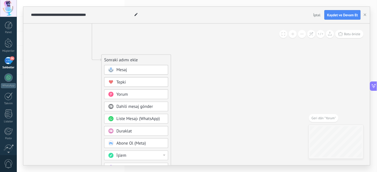
click at [126, 69] on span "Mesaj" at bounding box center [122, 69] width 11 height 5
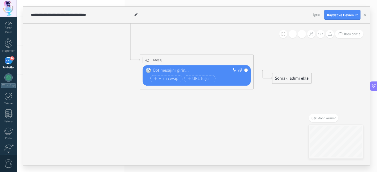
click at [182, 70] on div at bounding box center [196, 71] width 85 height 6
paste div
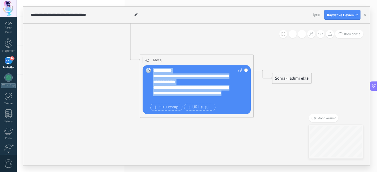
drag, startPoint x: 208, startPoint y: 94, endPoint x: 58, endPoint y: 90, distance: 150.2
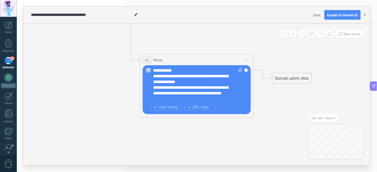
drag, startPoint x: 87, startPoint y: 68, endPoint x: 148, endPoint y: 128, distance: 85.9
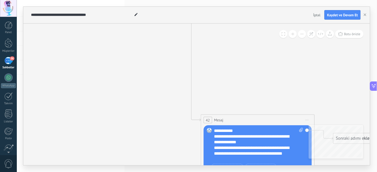
drag, startPoint x: 118, startPoint y: 76, endPoint x: 140, endPoint y: 117, distance: 46.8
click at [139, 117] on icon at bounding box center [183, 53] width 648 height 477
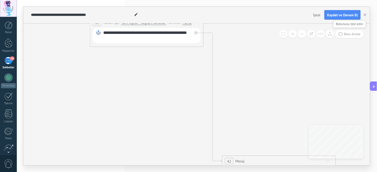
click at [345, 36] on span "Botu önizle" at bounding box center [352, 34] width 16 height 4
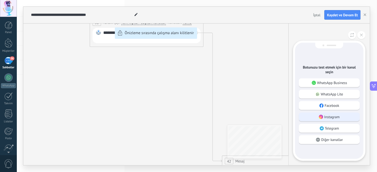
click at [339, 119] on p "Instagram" at bounding box center [332, 117] width 16 height 5
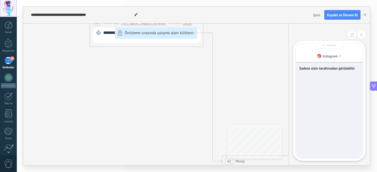
drag, startPoint x: 230, startPoint y: 59, endPoint x: 233, endPoint y: 113, distance: 54.4
click at [233, 114] on div "**********" at bounding box center [196, 86] width 347 height 159
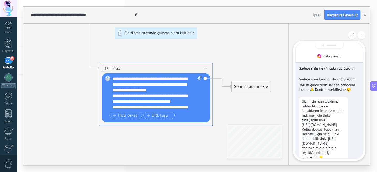
scroll to position [-50, 0]
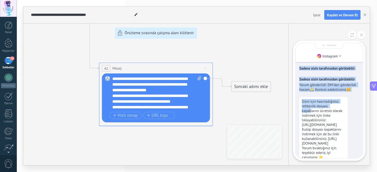
drag, startPoint x: 221, startPoint y: 48, endPoint x: 213, endPoint y: 99, distance: 51.6
click at [309, 112] on div "**********" at bounding box center [196, 86] width 347 height 159
click at [341, 16] on span "Kaydet ve Devam Et" at bounding box center [343, 15] width 31 height 4
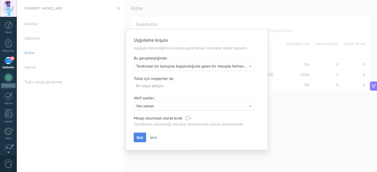
click at [137, 140] on span "Bitti" at bounding box center [140, 138] width 6 height 4
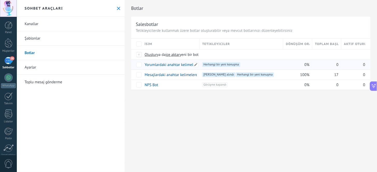
click at [181, 65] on link "Yorumlardaki anahtar kelimeleri yanıtlayın" at bounding box center [180, 64] width 70 height 5
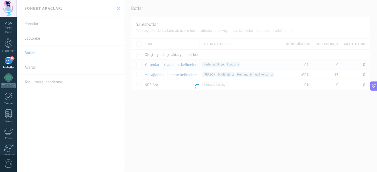
scroll to position [118, 0]
type input "**********"
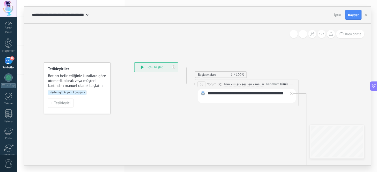
click at [232, 85] on span "Tüm kişiler - seçilen kanallar" at bounding box center [244, 84] width 41 height 4
click at [232, 85] on button "Tüm kişiler - seçilen kanallar" at bounding box center [253, 84] width 65 height 9
click at [232, 85] on span "Tüm kişiler - seçilen kanallar" at bounding box center [249, 84] width 63 height 4
click at [351, 18] on button "Kaydet" at bounding box center [354, 15] width 17 height 10
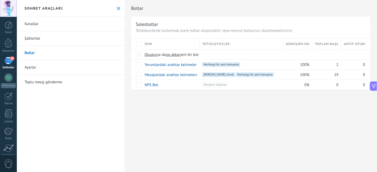
scroll to position [118, 0]
click at [189, 75] on div "kapat daha fazla" at bounding box center [202, 75] width 42 height 10
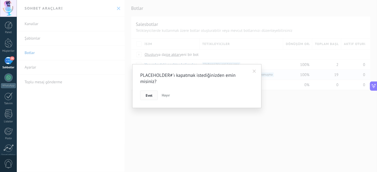
click at [149, 97] on span "Evet" at bounding box center [149, 96] width 7 height 4
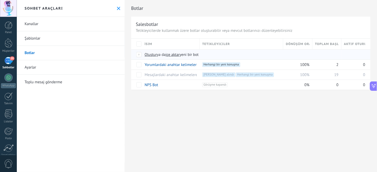
click at [177, 55] on span "içe aktar" at bounding box center [173, 54] width 14 height 5
click at [0, 0] on input "içe aktar yeni bir bot" at bounding box center [0, 0] width 0 height 0
click at [151, 54] on span "Oluştur" at bounding box center [151, 54] width 12 height 5
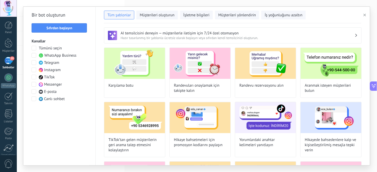
click at [366, 13] on button "button" at bounding box center [366, 15] width 9 height 6
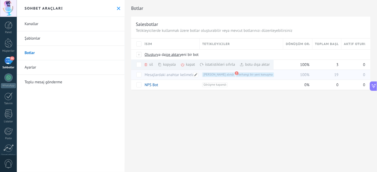
scroll to position [118, 0]
click at [190, 65] on div "kapat daha fazla" at bounding box center [202, 65] width 42 height 10
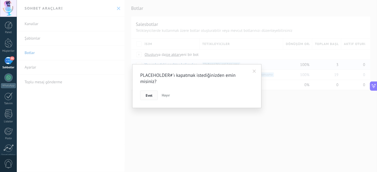
click at [151, 98] on button "Evet" at bounding box center [149, 96] width 18 height 10
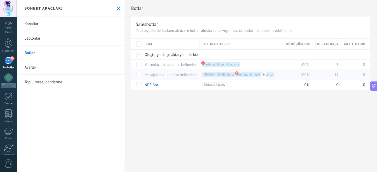
click at [209, 75] on span "Yorum alındı +1" at bounding box center [218, 74] width 33 height 5
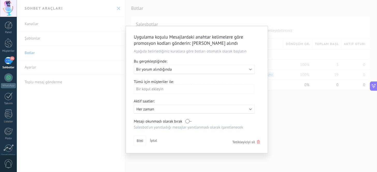
click at [238, 74] on div "Uygula: Bir yorum alındığında" at bounding box center [194, 69] width 121 height 9
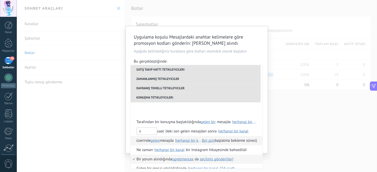
scroll to position [131, 0]
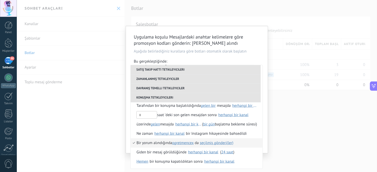
click at [215, 144] on span "seçilmiş gönderi(ler)" at bounding box center [217, 143] width 34 height 5
click at [251, 153] on span "1 seçildi" at bounding box center [248, 152] width 14 height 5
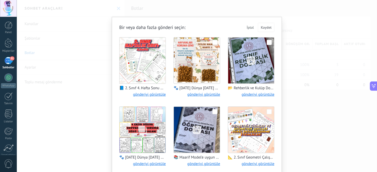
click at [296, 91] on div "Bir veya daha fazla gönderi seçin : İptal Kaydet 📘 2. Sınıf 4. Hafta Sonu Ödevi…" at bounding box center [197, 86] width 360 height 172
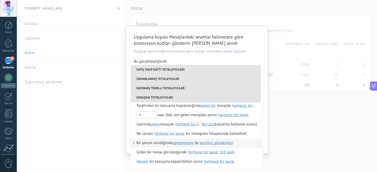
click at [276, 120] on div "Uygulama koşulu Mesajlardaki anahtar kelimelere göre promosyon kodları gönderin…" at bounding box center [197, 86] width 360 height 172
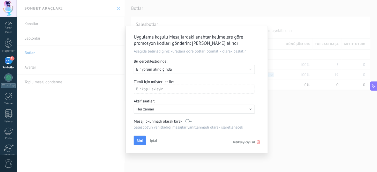
click at [167, 91] on div "Bir koşul ekleyin" at bounding box center [194, 89] width 121 height 9
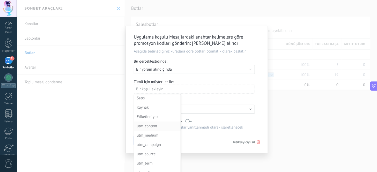
scroll to position [56, 0]
click at [112, 108] on div "Uygulama koşulu Mesajlardaki anahtar kelimelere göre promosyon kodları gönderin…" at bounding box center [197, 86] width 360 height 172
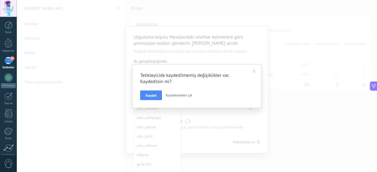
click at [179, 98] on button "Kaydetmeden çık" at bounding box center [179, 96] width 31 height 10
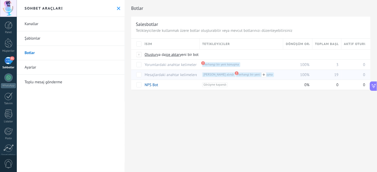
click at [235, 73] on use at bounding box center [237, 73] width 4 height 4
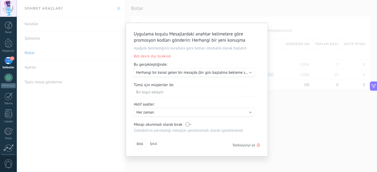
click at [308, 151] on div "Uygulama koşulu Mesajlardaki anahtar kelimelere göre promosyon kodları gönderin…" at bounding box center [197, 86] width 360 height 172
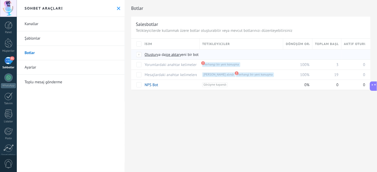
click at [146, 55] on span "Oluştur" at bounding box center [151, 54] width 12 height 5
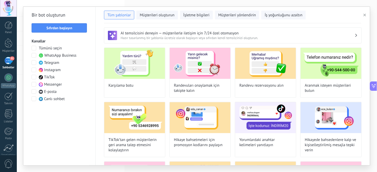
click at [34, 70] on span at bounding box center [34, 70] width 5 height 5
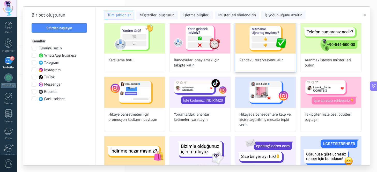
scroll to position [57, 0]
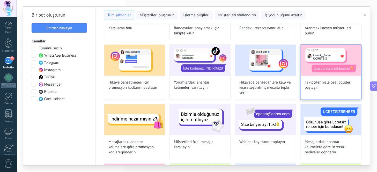
click at [337, 89] on span "Takipçilerinizle özel ödülleri paylaşın" at bounding box center [331, 85] width 53 height 10
type input "**********"
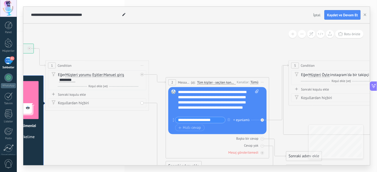
drag, startPoint x: 238, startPoint y: 68, endPoint x: 71, endPoint y: 49, distance: 168.0
click at [71, 49] on icon at bounding box center [343, 129] width 966 height 431
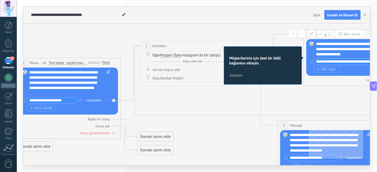
drag, startPoint x: 249, startPoint y: 69, endPoint x: 124, endPoint y: 49, distance: 127.3
click at [123, 49] on icon at bounding box center [195, 110] width 966 height 431
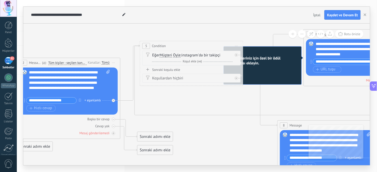
drag, startPoint x: 183, startPoint y: 52, endPoint x: 94, endPoint y: 23, distance: 93.7
click at [84, 18] on div "**********" at bounding box center [196, 86] width 347 height 159
click at [315, 16] on span "İptal" at bounding box center [317, 15] width 7 height 5
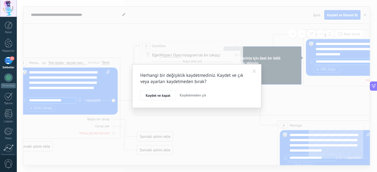
click at [191, 95] on span "Kaydetmeden çık" at bounding box center [193, 95] width 27 height 5
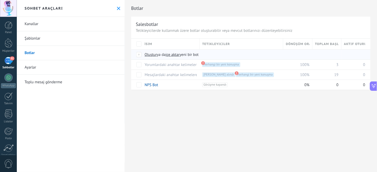
click at [149, 55] on span "Oluştur" at bounding box center [151, 54] width 12 height 5
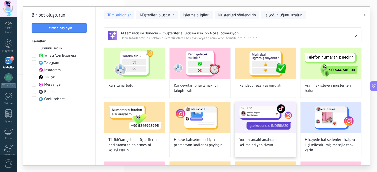
click at [265, 148] on div "Yorumlardaki anahtar kelimeleri yanıtlayın" at bounding box center [265, 129] width 61 height 55
type input "**********"
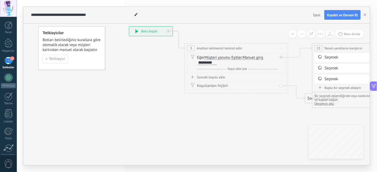
drag, startPoint x: 132, startPoint y: 101, endPoint x: 120, endPoint y: 60, distance: 42.6
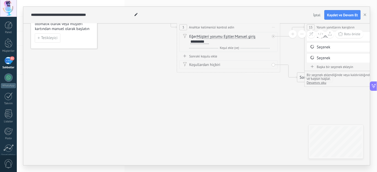
drag, startPoint x: 159, startPoint y: 96, endPoint x: 97, endPoint y: 101, distance: 63.1
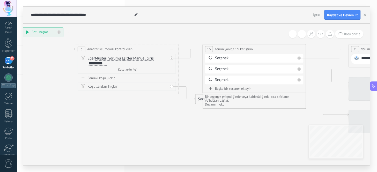
drag, startPoint x: 195, startPoint y: 82, endPoint x: 134, endPoint y: 106, distance: 65.4
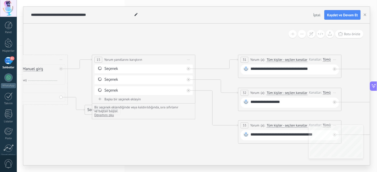
drag, startPoint x: 150, startPoint y: 125, endPoint x: 100, endPoint y: 126, distance: 50.8
click at [100, 126] on icon at bounding box center [292, 90] width 1026 height 365
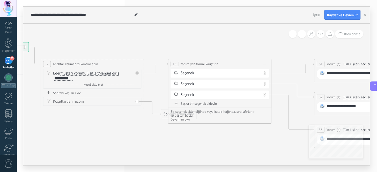
drag, startPoint x: 89, startPoint y: 118, endPoint x: 163, endPoint y: 121, distance: 74.1
click at [163, 121] on icon at bounding box center [369, 95] width 1026 height 365
click at [266, 65] on span "Önizlemeye buradan başlayın [GEOGRAPHIC_DATA]dır Yinele Sil" at bounding box center [265, 64] width 8 height 8
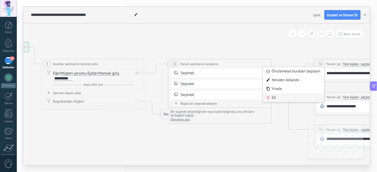
click at [271, 99] on div "Sil" at bounding box center [293, 97] width 61 height 9
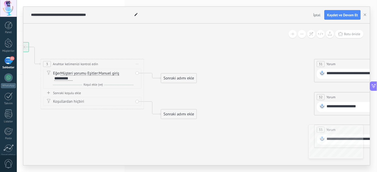
click at [100, 77] on div "Eğer Müşteri yorumu Müşteri mesajı Müşteri yorumu Müşteri Aktif sohbet kodu Akt…" at bounding box center [93, 76] width 81 height 10
click at [50, 71] on icon at bounding box center [49, 73] width 4 height 4
click at [49, 71] on icon at bounding box center [49, 73] width 4 height 4
click at [49, 73] on icon at bounding box center [49, 73] width 4 height 4
drag, startPoint x: 243, startPoint y: 81, endPoint x: 139, endPoint y: 78, distance: 103.9
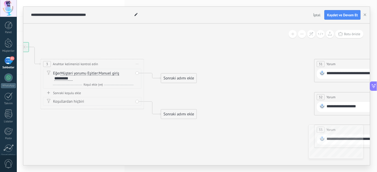
click at [139, 78] on icon at bounding box center [369, 95] width 1026 height 365
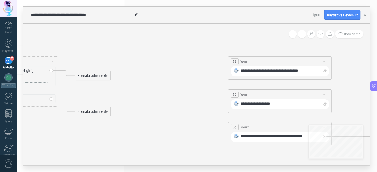
click at [327, 62] on span "Önizlemeye buradan başlayın Yeniden Adlandır Yinele Sil" at bounding box center [325, 62] width 8 height 8
click at [337, 93] on div "Sil" at bounding box center [353, 95] width 61 height 9
click at [328, 95] on div "32 Yorum ***** (a): Tüm kişiler - seçilen kanallar Tüm kişiler - seçilen kanall…" at bounding box center [280, 94] width 103 height 10
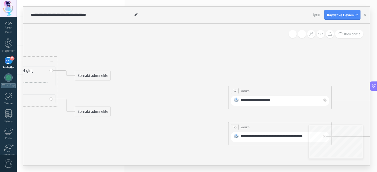
click at [324, 91] on span "Önizlemeye buradan başlayın Yeniden Adlandır Yinele Sil" at bounding box center [325, 91] width 8 height 8
click at [332, 122] on div "Sil" at bounding box center [353, 124] width 61 height 9
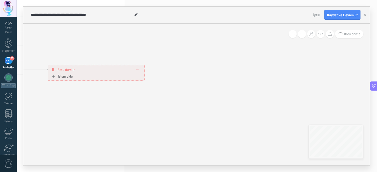
click at [137, 70] on span at bounding box center [138, 69] width 2 height 3
click at [143, 79] on div "Sil" at bounding box center [144, 77] width 17 height 9
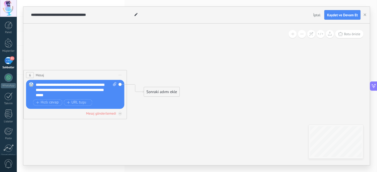
drag, startPoint x: 97, startPoint y: 92, endPoint x: 234, endPoint y: 98, distance: 136.8
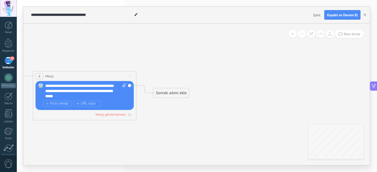
click at [132, 75] on span "Önizlemeye buradan başlayın Yeniden Adlandır Yinele Sil" at bounding box center [130, 76] width 8 height 8
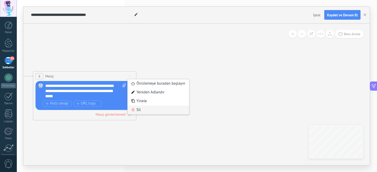
click at [140, 109] on div "Sil" at bounding box center [158, 110] width 61 height 9
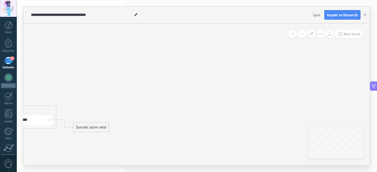
drag, startPoint x: 122, startPoint y: 69, endPoint x: 229, endPoint y: 63, distance: 107.3
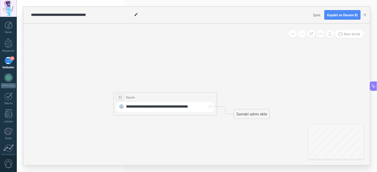
drag, startPoint x: 84, startPoint y: 75, endPoint x: 234, endPoint y: 68, distance: 149.6
click at [234, 68] on icon at bounding box center [23, 64] width 737 height 368
click at [214, 97] on span "Önizlemeye buradan başlayın Yeniden Adlandır Yinele Sil" at bounding box center [213, 98] width 8 height 8
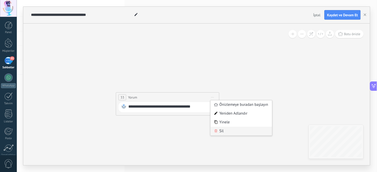
click at [219, 130] on div "Sil" at bounding box center [241, 131] width 61 height 9
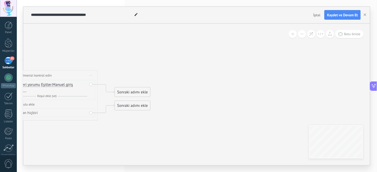
drag, startPoint x: 187, startPoint y: 59, endPoint x: 260, endPoint y: 92, distance: 79.7
click at [265, 92] on icon at bounding box center [177, 108] width 737 height 368
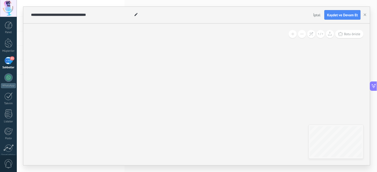
drag, startPoint x: 202, startPoint y: 70, endPoint x: 109, endPoint y: 40, distance: 98.2
click at [109, 40] on icon at bounding box center [28, 57] width 737 height 368
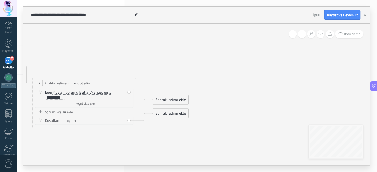
drag, startPoint x: 132, startPoint y: 53, endPoint x: 311, endPoint y: 105, distance: 186.2
click at [311, 105] on icon at bounding box center [215, 116] width 737 height 368
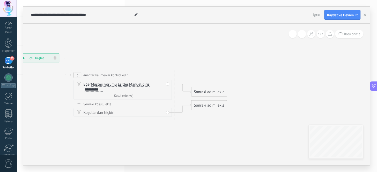
drag, startPoint x: 133, startPoint y: 53, endPoint x: 167, endPoint y: 48, distance: 33.7
click at [167, 48] on icon at bounding box center [254, 108] width 737 height 368
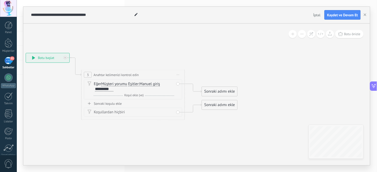
click at [113, 74] on span "Anahtar kelimenizi kontrol edin" at bounding box center [116, 74] width 45 height 5
click at [88, 75] on span "3" at bounding box center [88, 75] width 2 height 4
click at [106, 91] on div "*********" at bounding box center [104, 89] width 18 height 4
click at [120, 91] on div "Eğer Müşteri yorumu Müşteri mesajı Müşteri yorumu Müşteri Aktif sohbet kodu Akt…" at bounding box center [134, 87] width 81 height 10
click at [116, 89] on div "Eğer Müşteri yorumu Müşteri mesajı Müşteri yorumu Müşteri Aktif sohbet kodu Akt…" at bounding box center [134, 87] width 81 height 10
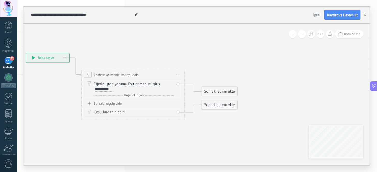
click at [123, 89] on div "Eğer Müşteri yorumu Müşteri mesajı Müşteri yorumu Müşteri Aktif sohbet kodu Akt…" at bounding box center [134, 87] width 81 height 10
drag, startPoint x: 112, startPoint y: 88, endPoint x: 117, endPoint y: 87, distance: 5.1
click at [113, 88] on div "*********" at bounding box center [104, 89] width 18 height 4
click at [181, 84] on div "Eğer Müşteri yorumu Müşteri mesajı Müşteri yorumu Müşteri Aktif sohbet kodu Akt…" at bounding box center [133, 89] width 98 height 20
click at [179, 84] on div "Eğer Müşteri yorumu Müşteri mesajı Müşteri yorumu Müşteri Aktif sohbet kodu Akt…" at bounding box center [133, 89] width 98 height 20
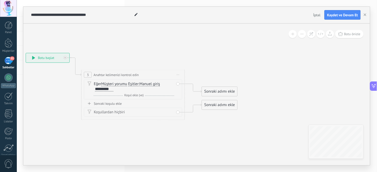
click at [179, 83] on div "Eğer Müşteri yorumu Müşteri mesajı Müşteri yorumu Müşteri Aktif sohbet kodu Akt…" at bounding box center [133, 89] width 98 height 20
click at [179, 74] on span "Önizlemeye buradan başlayın Yeniden Adlandır Yinele Sil" at bounding box center [178, 75] width 8 height 8
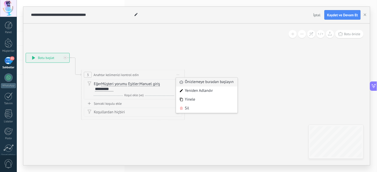
click at [200, 84] on div "Önizlemeye buradan başlayın" at bounding box center [206, 82] width 61 height 9
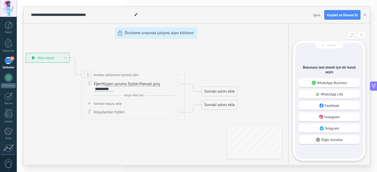
click at [154, 64] on div "**********" at bounding box center [196, 86] width 347 height 159
click at [113, 112] on div "**********" at bounding box center [196, 86] width 347 height 159
click at [318, 18] on button "İptal" at bounding box center [316, 15] width 11 height 8
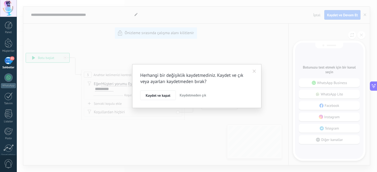
click at [188, 91] on button "Kaydetmeden çık" at bounding box center [193, 96] width 31 height 10
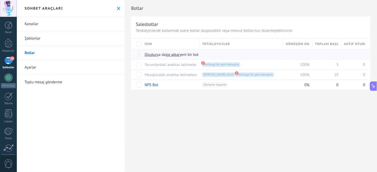
click at [148, 57] on span "Oluştur" at bounding box center [151, 54] width 12 height 5
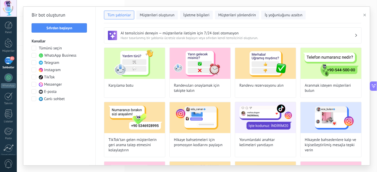
click at [35, 68] on span at bounding box center [34, 70] width 5 height 5
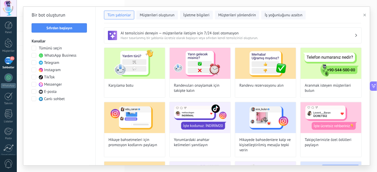
click at [64, 28] on span "Sıfırdan başlayın" at bounding box center [60, 28] width 26 height 4
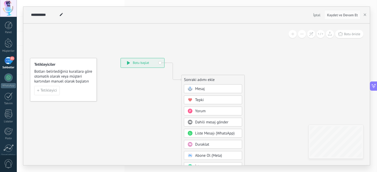
drag, startPoint x: 142, startPoint y: 35, endPoint x: 131, endPoint y: 28, distance: 12.7
click at [131, 28] on icon at bounding box center [165, 150] width 348 height 442
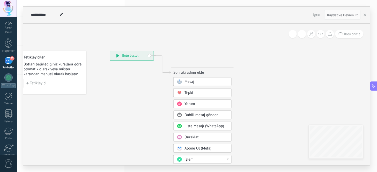
click at [131, 58] on div "**********" at bounding box center [131, 55] width 43 height 9
click at [37, 82] on span "Tetikleyici" at bounding box center [38, 84] width 17 height 4
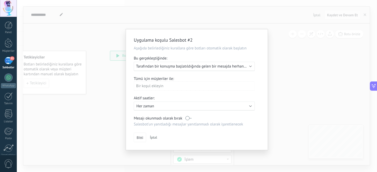
click at [169, 69] on span "Tarafından bir konuşma başlatıldığında gelen bir mesajda herhangi bir kanal" at bounding box center [199, 66] width 126 height 5
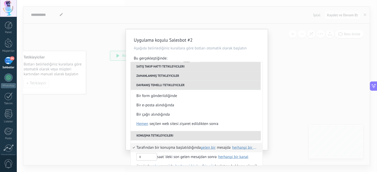
scroll to position [131, 0]
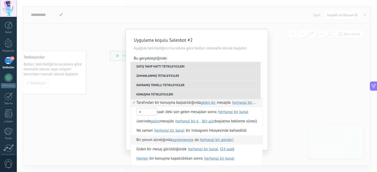
click at [208, 140] on span "herhangi bir gönderi" at bounding box center [217, 139] width 34 height 5
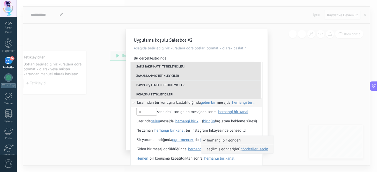
click at [256, 149] on span "gönderileri seçin" at bounding box center [255, 149] width 28 height 5
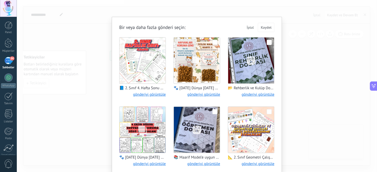
click at [268, 42] on span at bounding box center [269, 42] width 5 height 5
click at [268, 27] on span "Kaydet" at bounding box center [266, 28] width 11 height 4
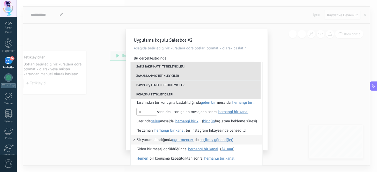
click at [287, 111] on div "**********" at bounding box center [197, 86] width 360 height 172
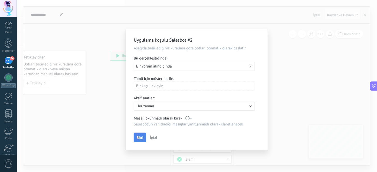
click at [136, 139] on button "Bitti" at bounding box center [140, 138] width 12 height 10
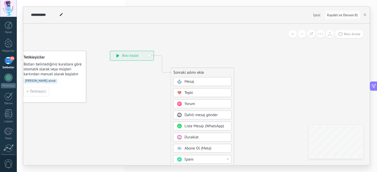
click at [195, 105] on span "Yorum" at bounding box center [190, 103] width 11 height 5
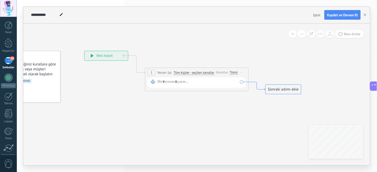
click at [257, 85] on icon at bounding box center [257, 86] width 17 height 9
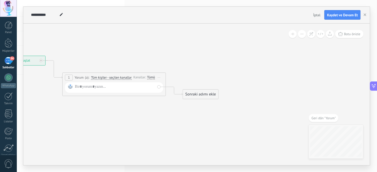
click at [207, 98] on div "Sonraki adımı ekle" at bounding box center [200, 94] width 35 height 9
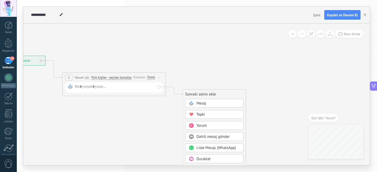
click at [208, 104] on div "Mesaj" at bounding box center [218, 103] width 43 height 5
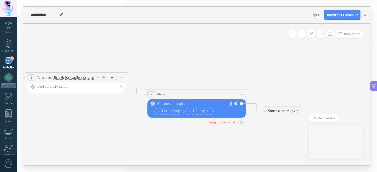
click at [179, 101] on div at bounding box center [195, 103] width 77 height 5
paste div
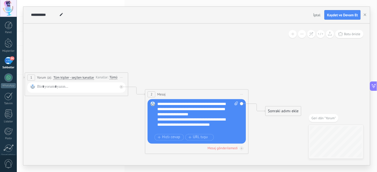
click at [276, 113] on div "Sonraki adımı ekle" at bounding box center [283, 111] width 35 height 9
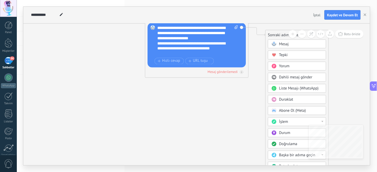
click at [246, 95] on icon at bounding box center [129, 15] width 589 height 331
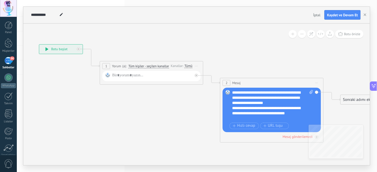
drag, startPoint x: 114, startPoint y: 97, endPoint x: 189, endPoint y: 107, distance: 75.7
click at [189, 107] on icon at bounding box center [204, 80] width 589 height 331
click at [157, 77] on div at bounding box center [152, 76] width 81 height 7
paste div
click at [155, 110] on icon at bounding box center [204, 80] width 589 height 331
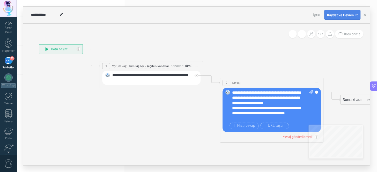
click at [332, 15] on span "Kaydet ve Devam Et" at bounding box center [343, 15] width 31 height 4
click at [354, 33] on span "Botu önizle" at bounding box center [352, 34] width 16 height 4
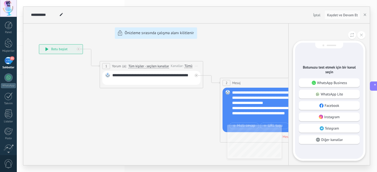
click at [329, 120] on div "Instagram" at bounding box center [329, 117] width 61 height 9
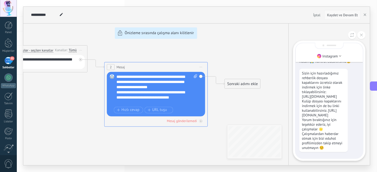
click at [341, 15] on span "Kaydet ve Devam Et" at bounding box center [343, 15] width 31 height 4
click at [344, 14] on span "Kaydet ve Devam Et" at bounding box center [343, 15] width 31 height 4
click at [366, 13] on button "button" at bounding box center [365, 15] width 8 height 10
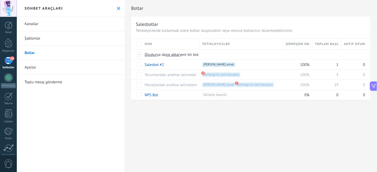
scroll to position [118, 0]
click at [168, 66] on span at bounding box center [167, 64] width 5 height 5
drag, startPoint x: 166, startPoint y: 140, endPoint x: 156, endPoint y: 95, distance: 46.7
click at [164, 135] on div "**********" at bounding box center [251, 86] width 252 height 172
click at [154, 64] on link "Salesbot #2" at bounding box center [154, 64] width 19 height 5
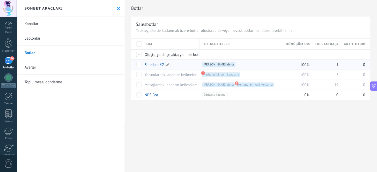
click at [152, 64] on link "Salesbot #2" at bounding box center [154, 64] width 19 height 5
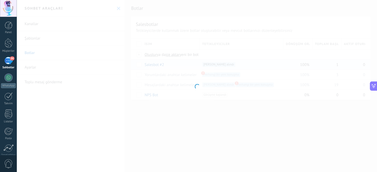
type input "**********"
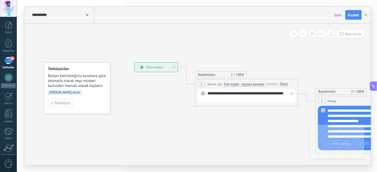
click at [61, 104] on span "Tetikleyici" at bounding box center [62, 103] width 17 height 4
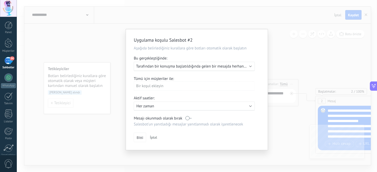
click at [153, 139] on span "İptal" at bounding box center [153, 137] width 7 height 5
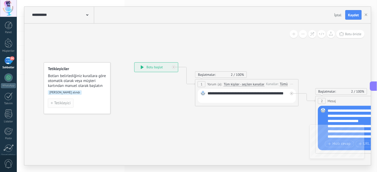
click at [66, 105] on span "Tetikleyici" at bounding box center [62, 103] width 17 height 4
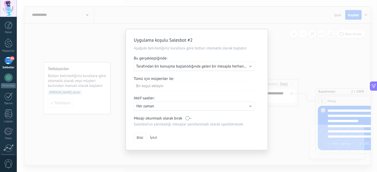
click at [170, 69] on span "Tarafından bir konuşma başlatıldığında gelen bir mesajda herhangi bir kanal" at bounding box center [199, 66] width 126 height 5
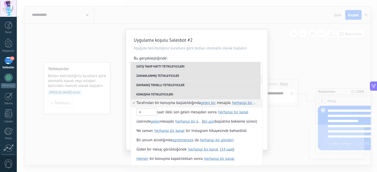
scroll to position [131, 0]
click at [208, 141] on span "herhangi bir gönderi" at bounding box center [217, 139] width 34 height 5
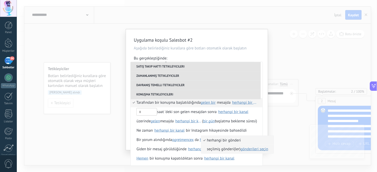
click at [252, 150] on span "gönderileri seçin" at bounding box center [255, 149] width 28 height 5
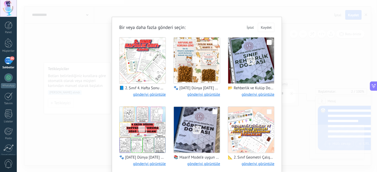
click at [268, 42] on span at bounding box center [269, 42] width 5 height 5
click at [214, 110] on span at bounding box center [215, 111] width 5 height 5
click at [262, 26] on span "Kaydet" at bounding box center [266, 28] width 11 height 4
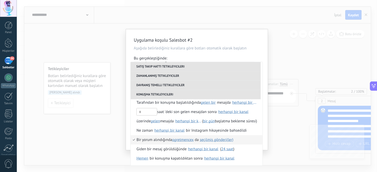
click at [291, 151] on div "**********" at bounding box center [197, 86] width 360 height 172
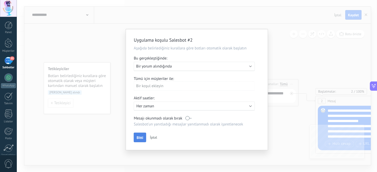
click at [140, 139] on span "Bitti" at bounding box center [140, 138] width 6 height 4
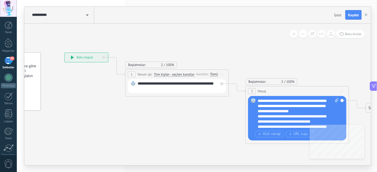
drag, startPoint x: 212, startPoint y: 136, endPoint x: 136, endPoint y: 127, distance: 76.0
click at [136, 127] on icon at bounding box center [229, 98] width 589 height 350
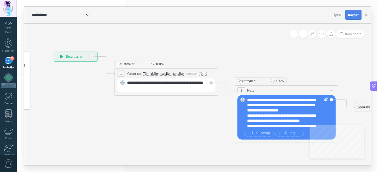
click at [355, 13] on span "Kaydet" at bounding box center [354, 15] width 11 height 4
click at [367, 15] on use "button" at bounding box center [366, 14] width 3 height 3
